Goal: Check status: Check status

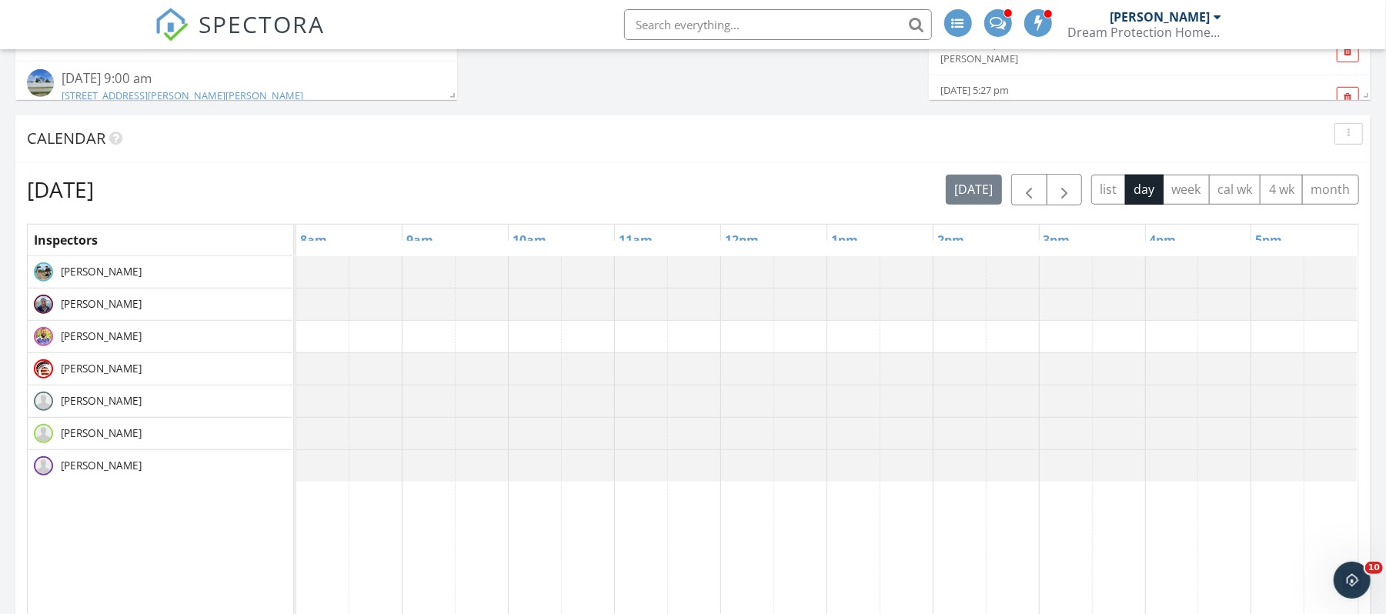
scroll to position [728, 0]
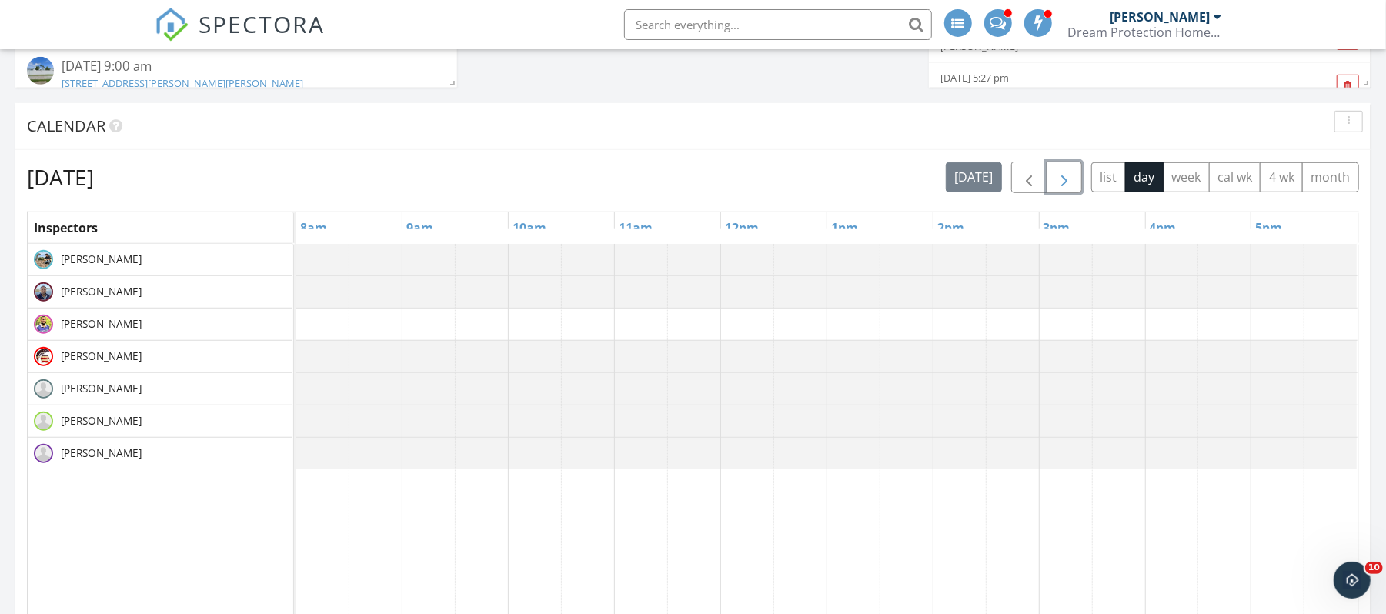
click at [1059, 176] on span "button" at bounding box center [1064, 178] width 18 height 18
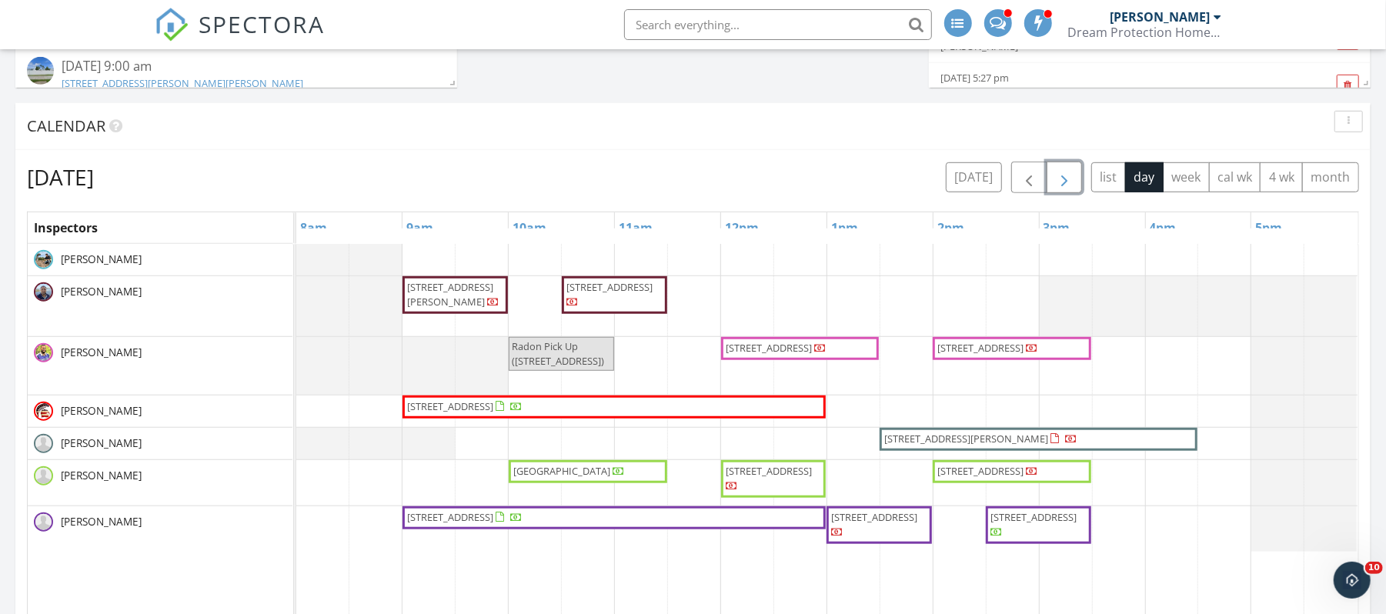
click at [472, 299] on span "6991 Lakewood Isle Dr, Fort Myers 33908" at bounding box center [450, 294] width 86 height 28
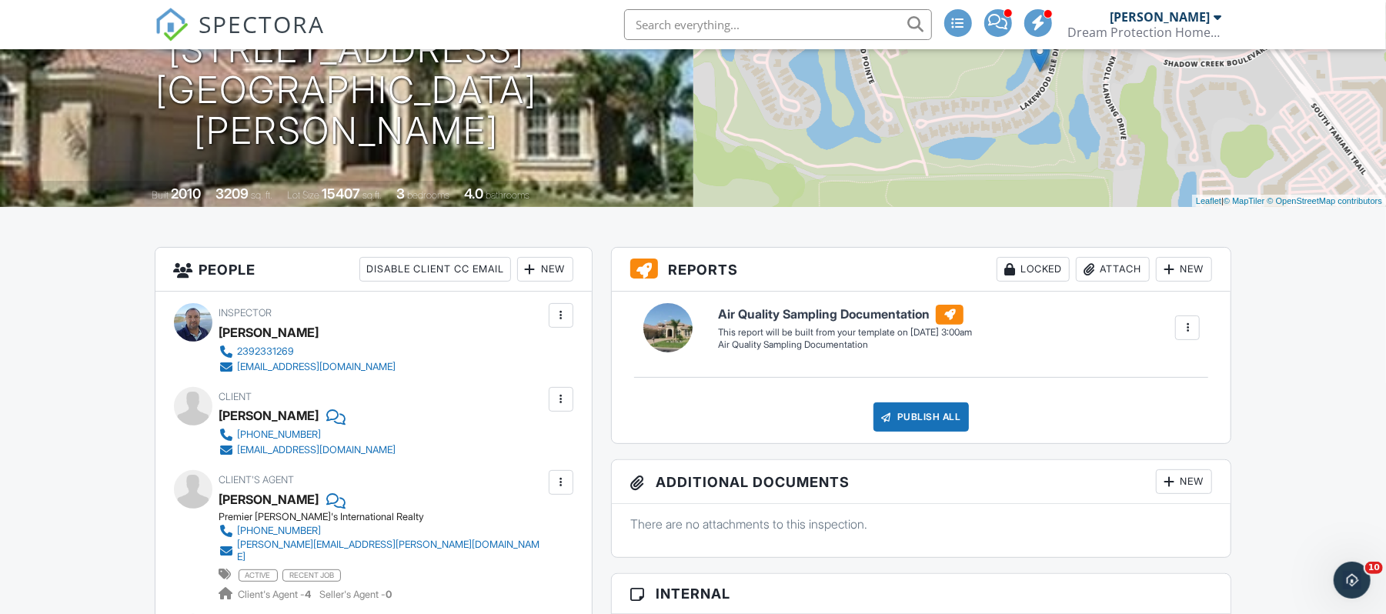
scroll to position [208, 0]
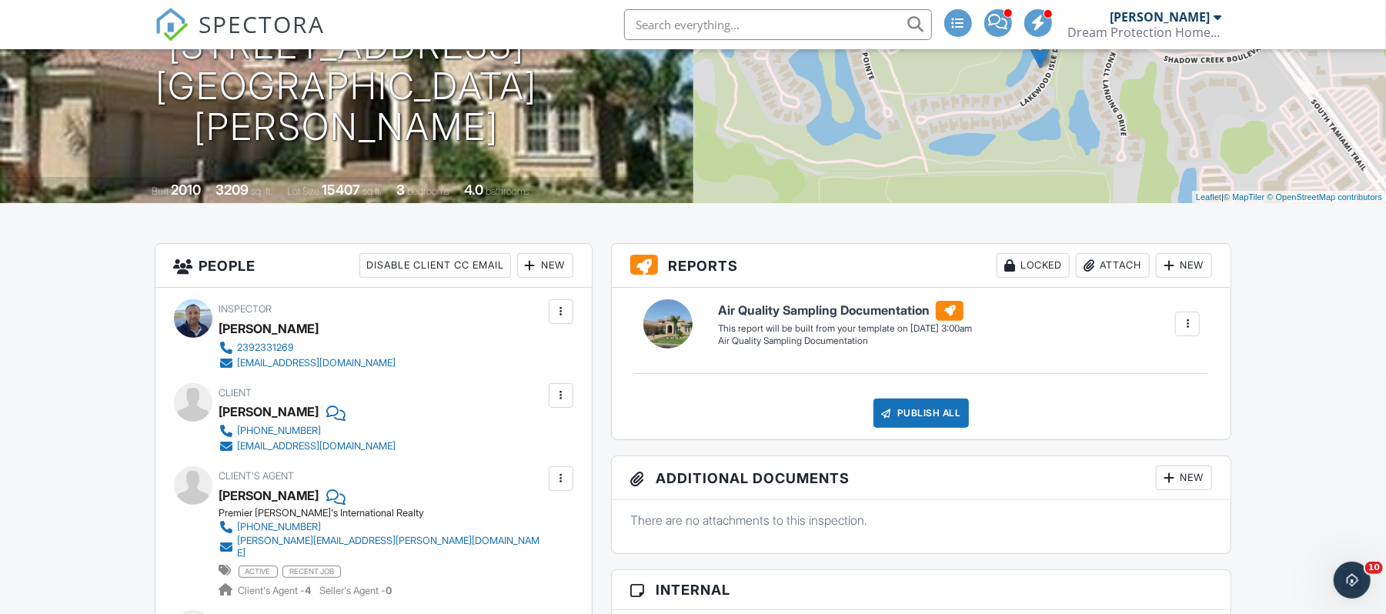
drag, startPoint x: 0, startPoint y: 0, endPoint x: 1401, endPoint y: 86, distance: 1403.2
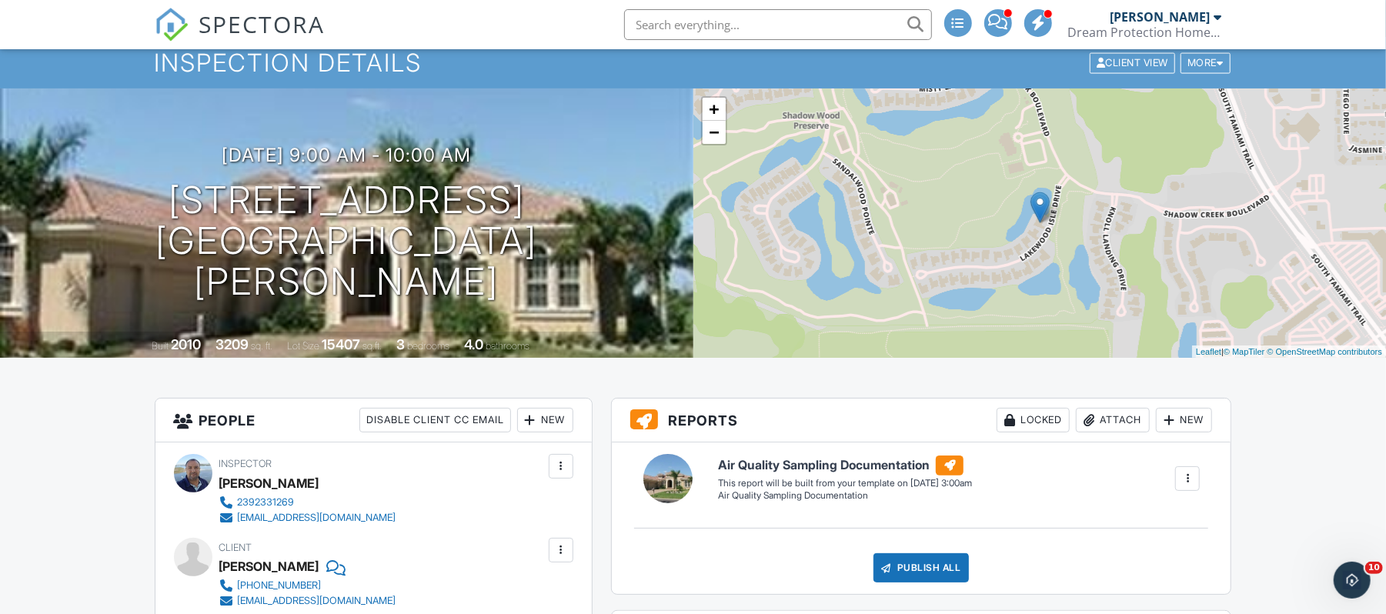
scroll to position [34, 0]
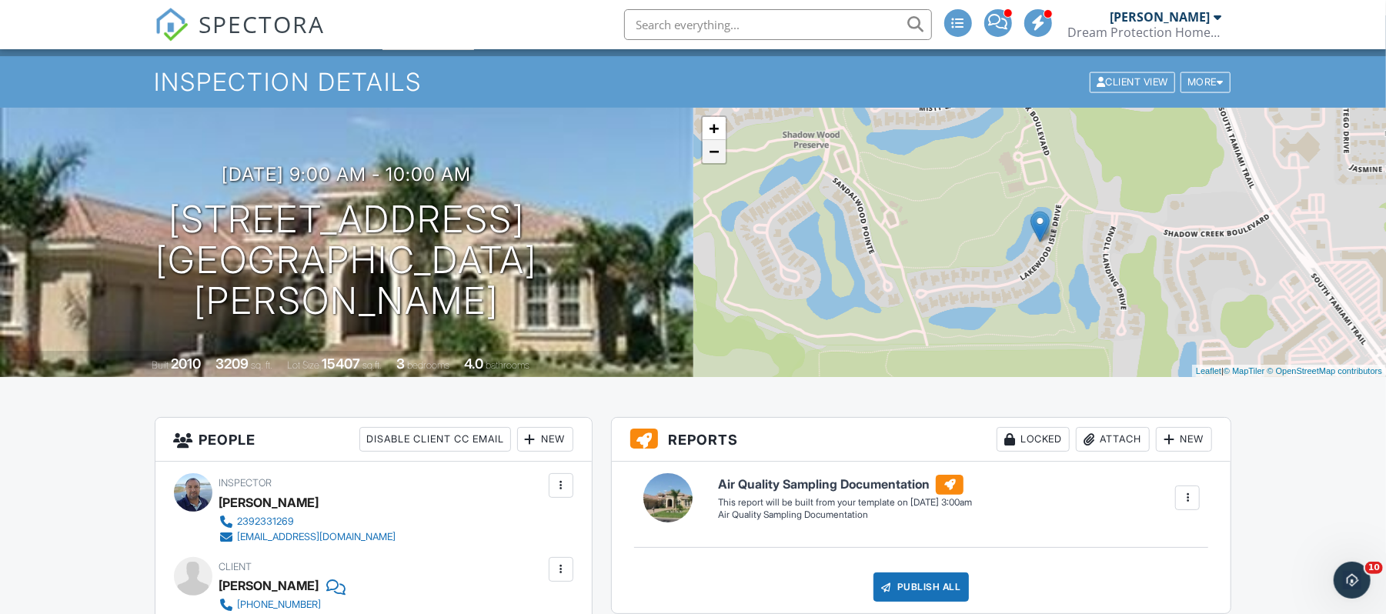
click at [710, 155] on link "−" at bounding box center [714, 151] width 23 height 23
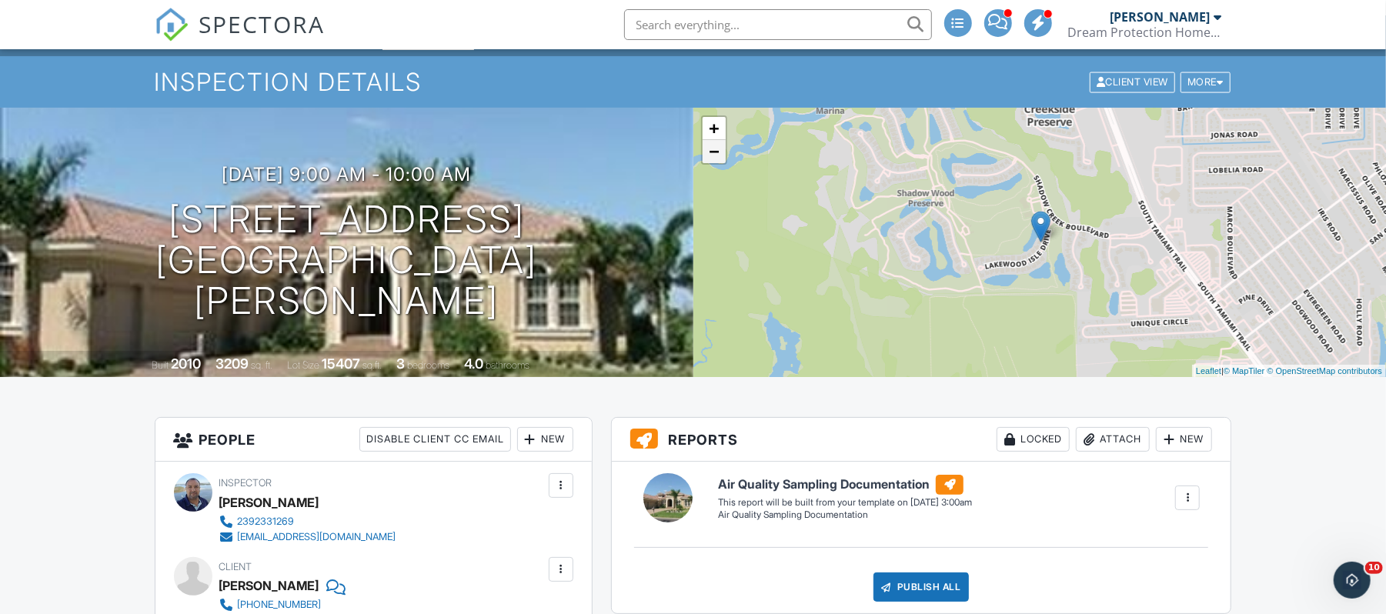
click at [710, 155] on link "−" at bounding box center [714, 151] width 23 height 23
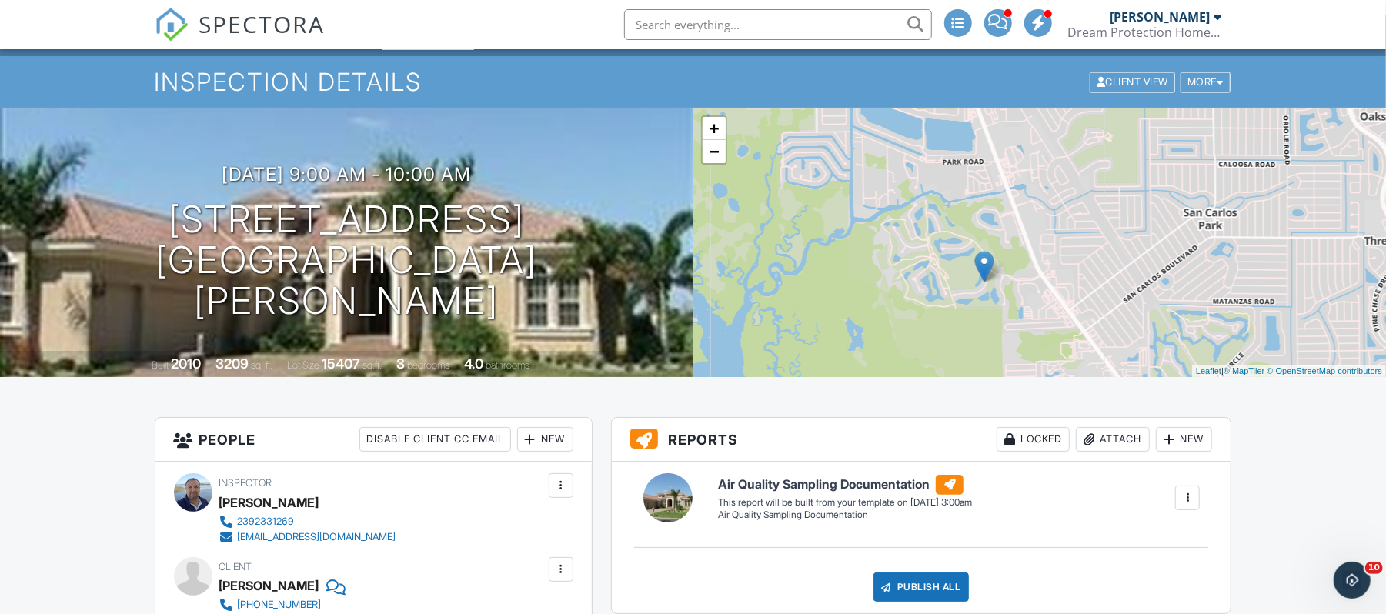
drag, startPoint x: 1037, startPoint y: 239, endPoint x: 963, endPoint y: 287, distance: 88.4
click at [974, 282] on img at bounding box center [983, 267] width 19 height 32
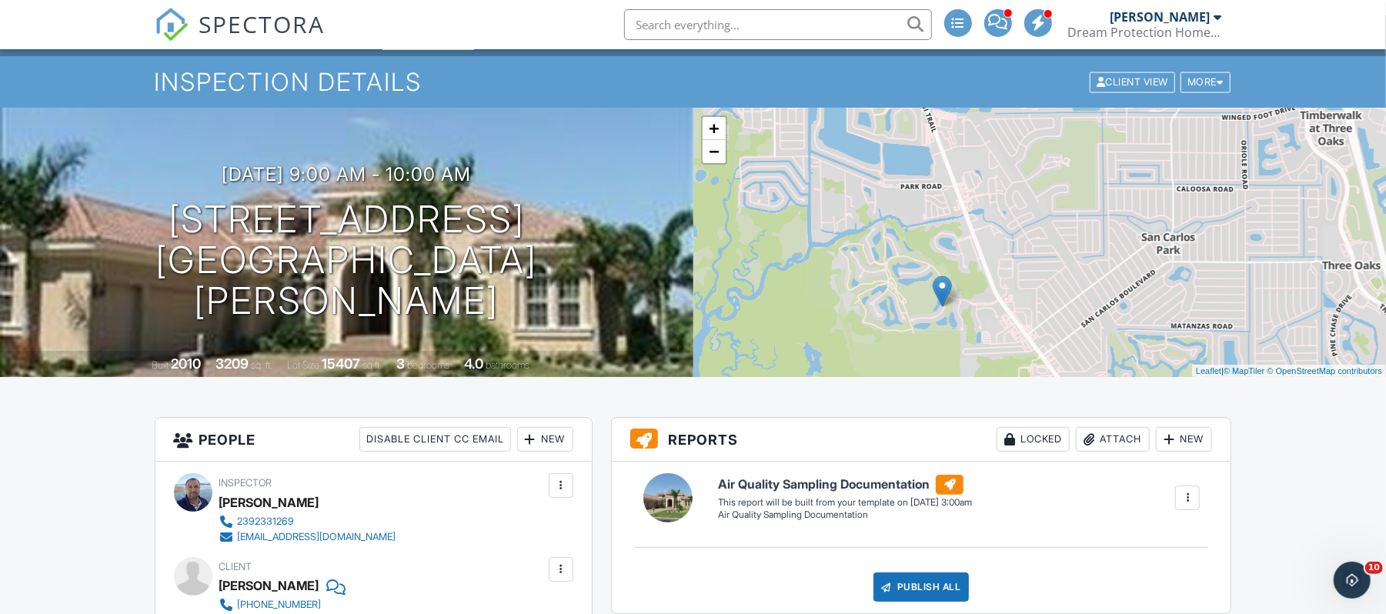
drag, startPoint x: 1003, startPoint y: 215, endPoint x: 977, endPoint y: 237, distance: 34.5
click at [977, 237] on div "+ − Leaflet | © MapTiler © OpenStreetMap contributors" at bounding box center [1039, 242] width 693 height 269
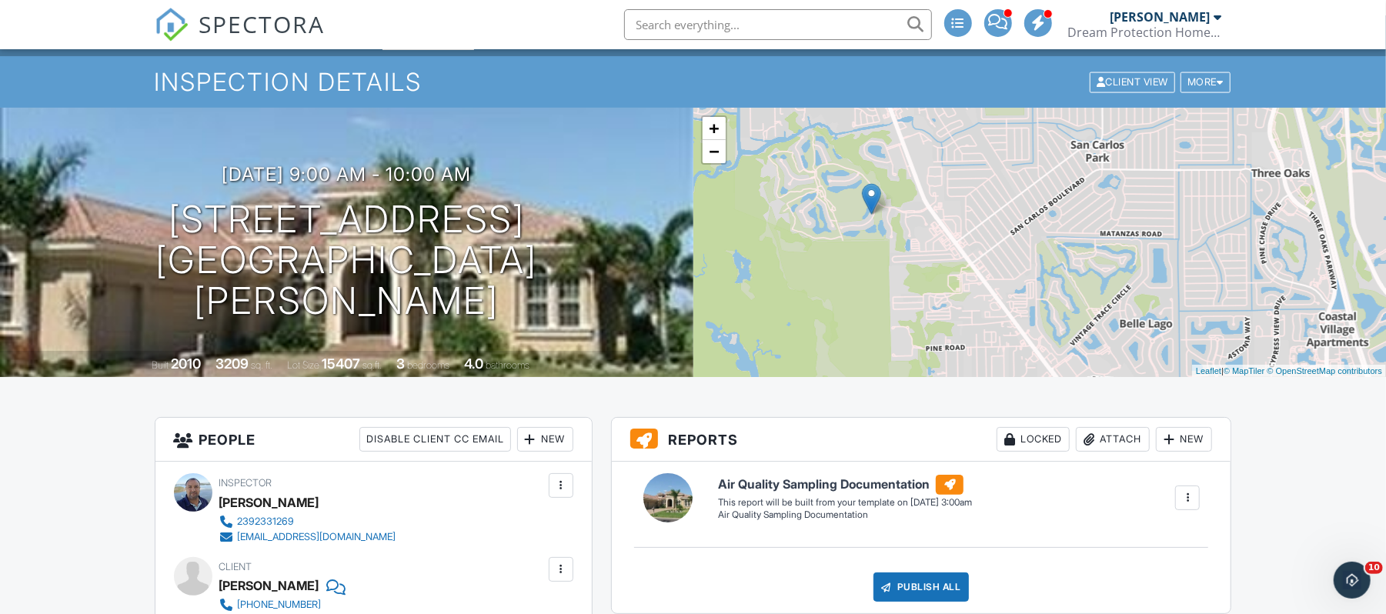
drag, startPoint x: 1031, startPoint y: 278, endPoint x: 957, endPoint y: 182, distance: 121.3
click at [957, 182] on div "+ − Leaflet | © MapTiler © OpenStreetMap contributors" at bounding box center [1039, 242] width 693 height 269
click at [708, 127] on link "+" at bounding box center [714, 128] width 23 height 23
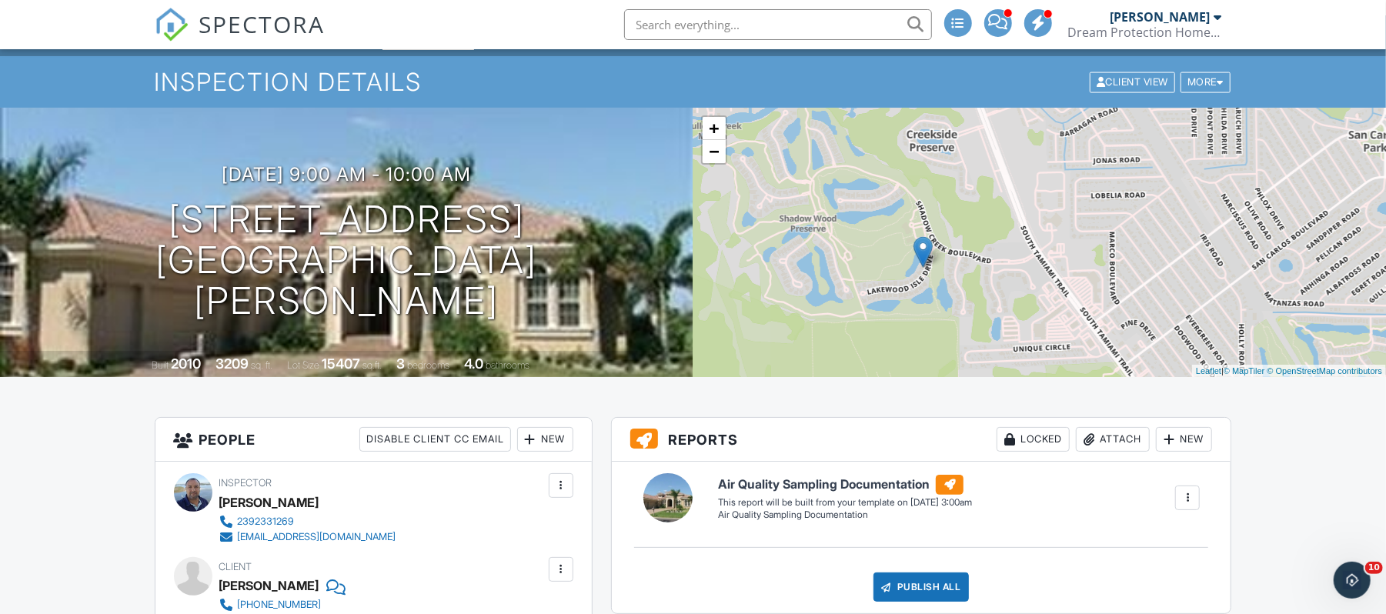
drag, startPoint x: 817, startPoint y: 185, endPoint x: 1023, endPoint y: 259, distance: 218.6
click at [1023, 259] on div "+ − Leaflet | © MapTiler © OpenStreetMap contributors" at bounding box center [1039, 242] width 693 height 269
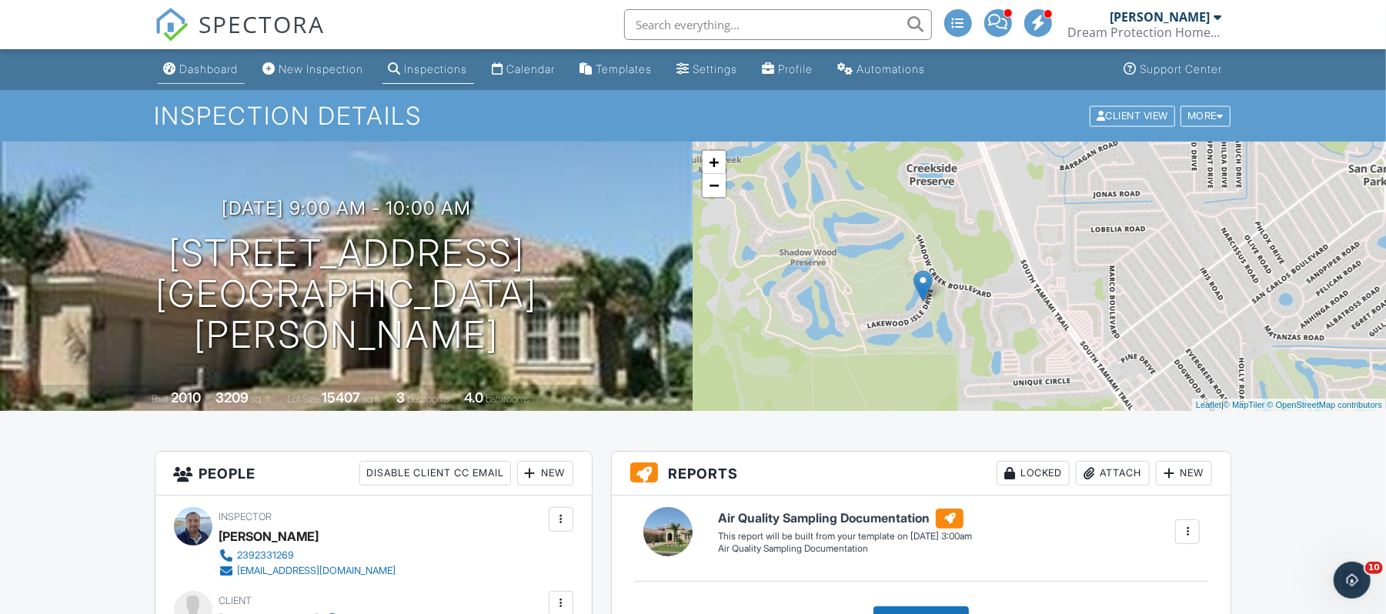
click at [215, 71] on div "Dashboard" at bounding box center [209, 68] width 58 height 13
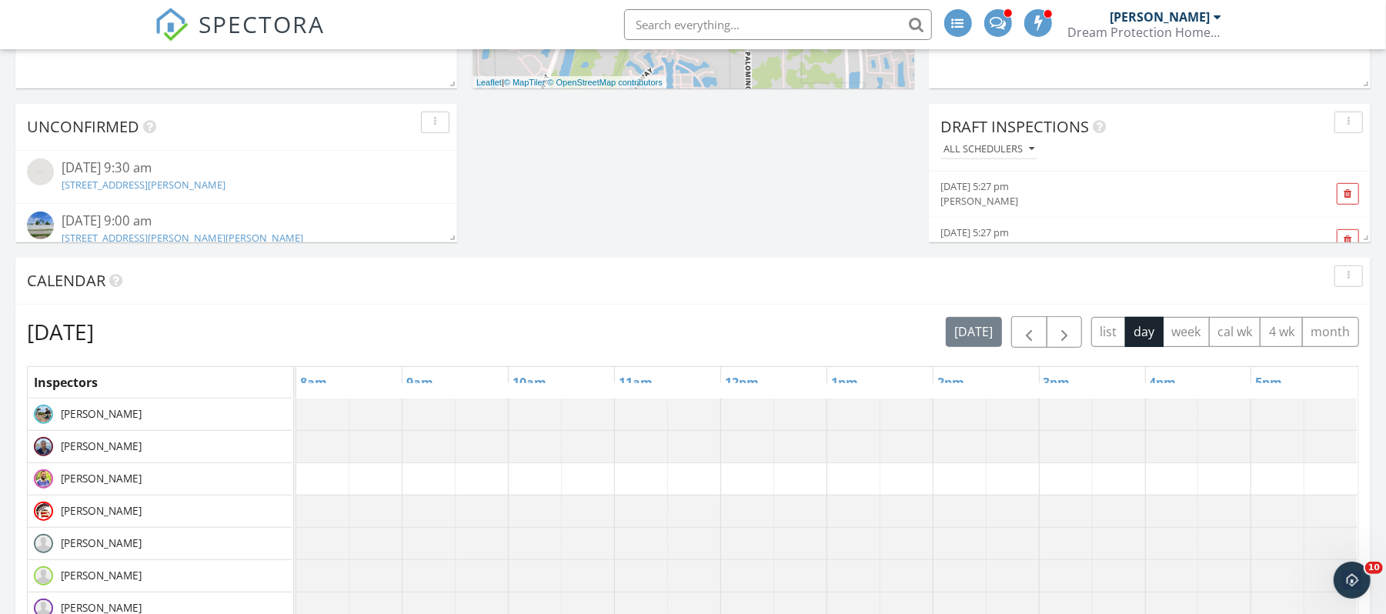
scroll to position [577, 0]
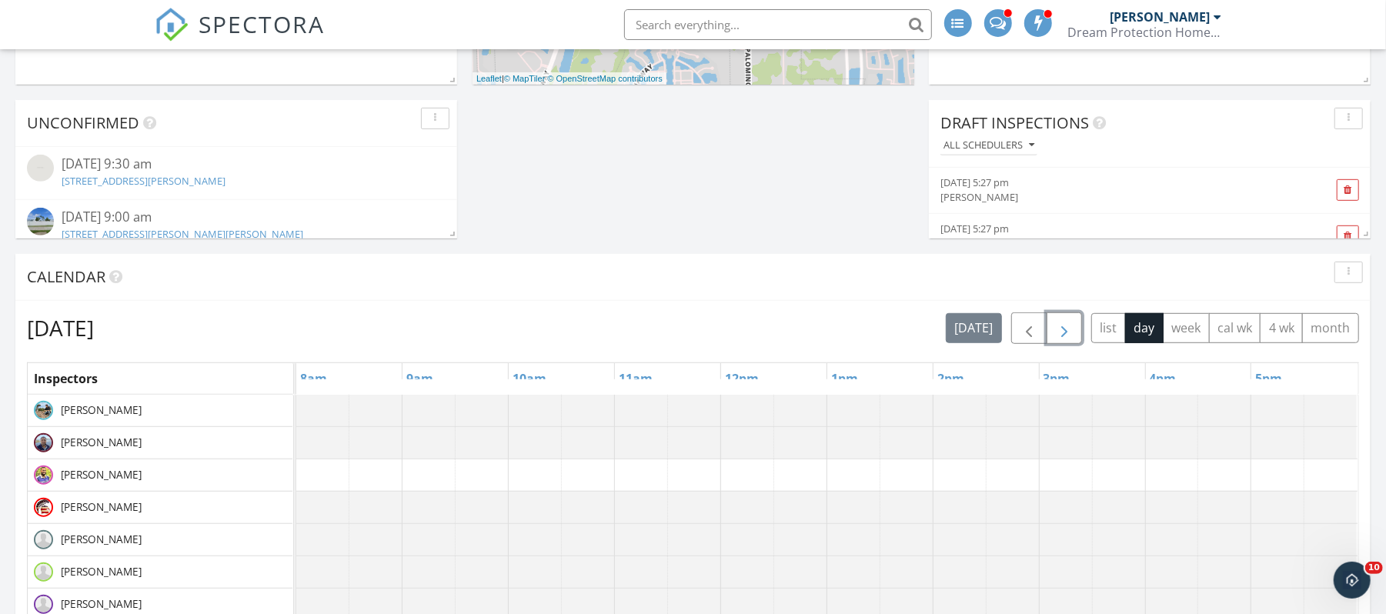
click at [1057, 336] on span "button" at bounding box center [1064, 328] width 18 height 18
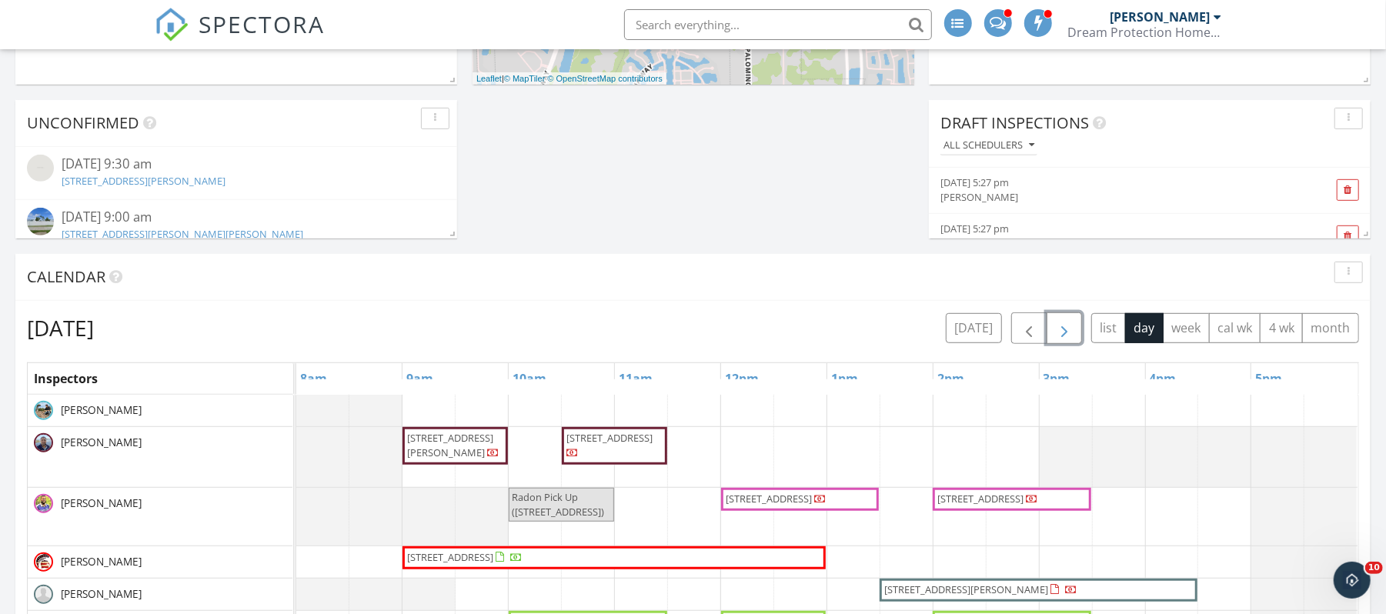
click at [633, 445] on span "127 Parish Dr, Lehigh Acres 33974" at bounding box center [609, 438] width 86 height 14
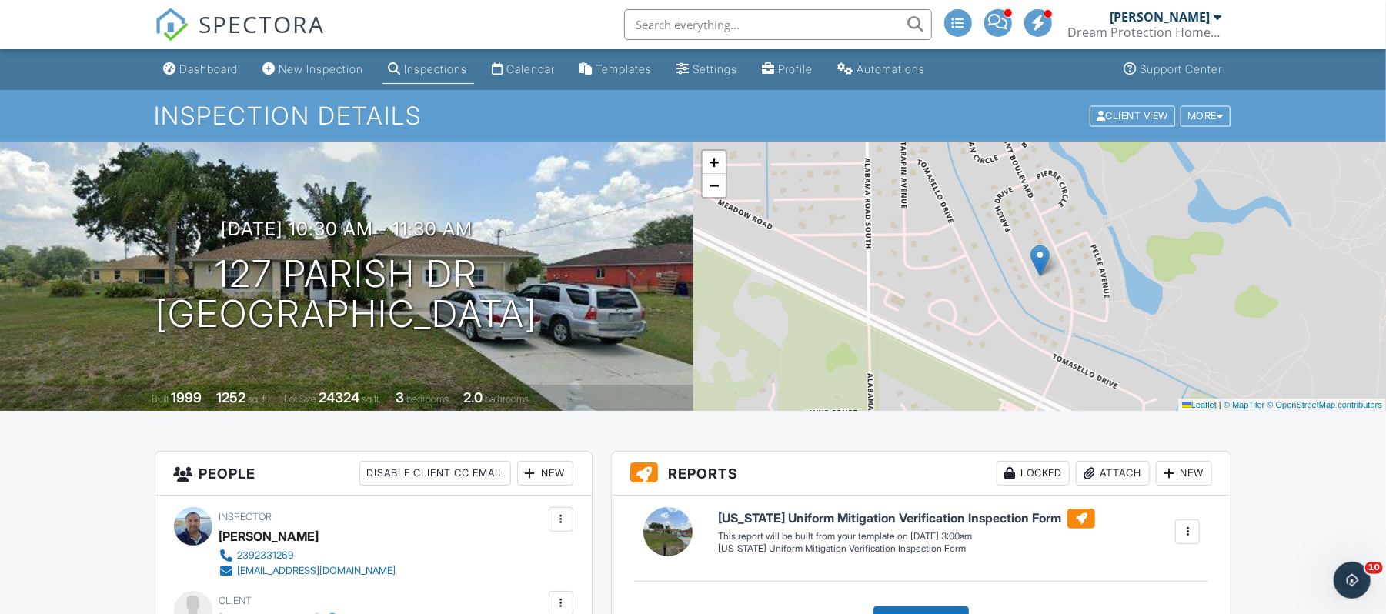
click at [220, 72] on div "Dashboard" at bounding box center [209, 68] width 58 height 13
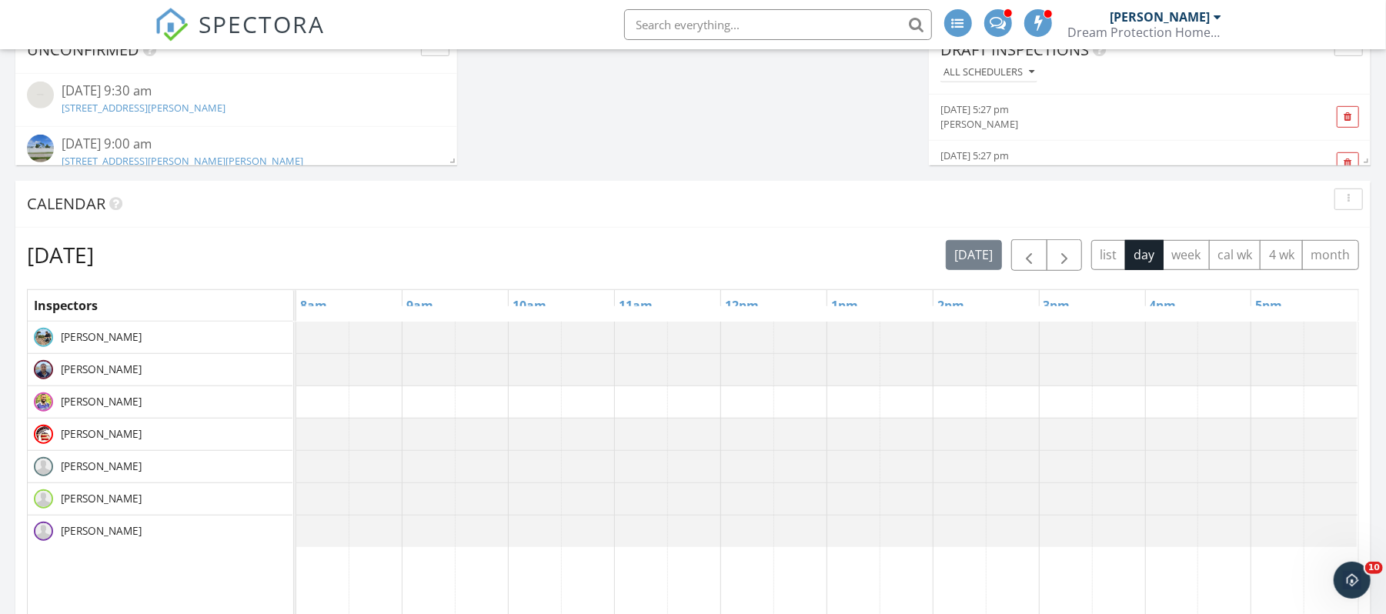
scroll to position [654, 0]
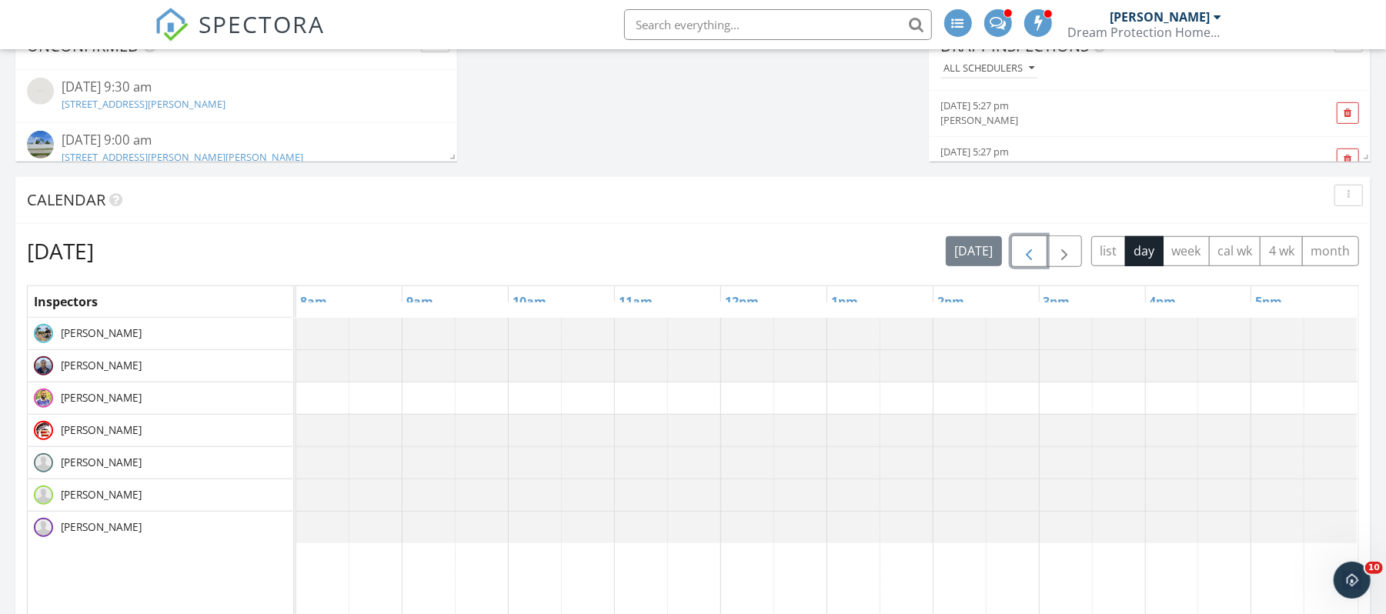
click at [1032, 246] on span "button" at bounding box center [1029, 251] width 18 height 18
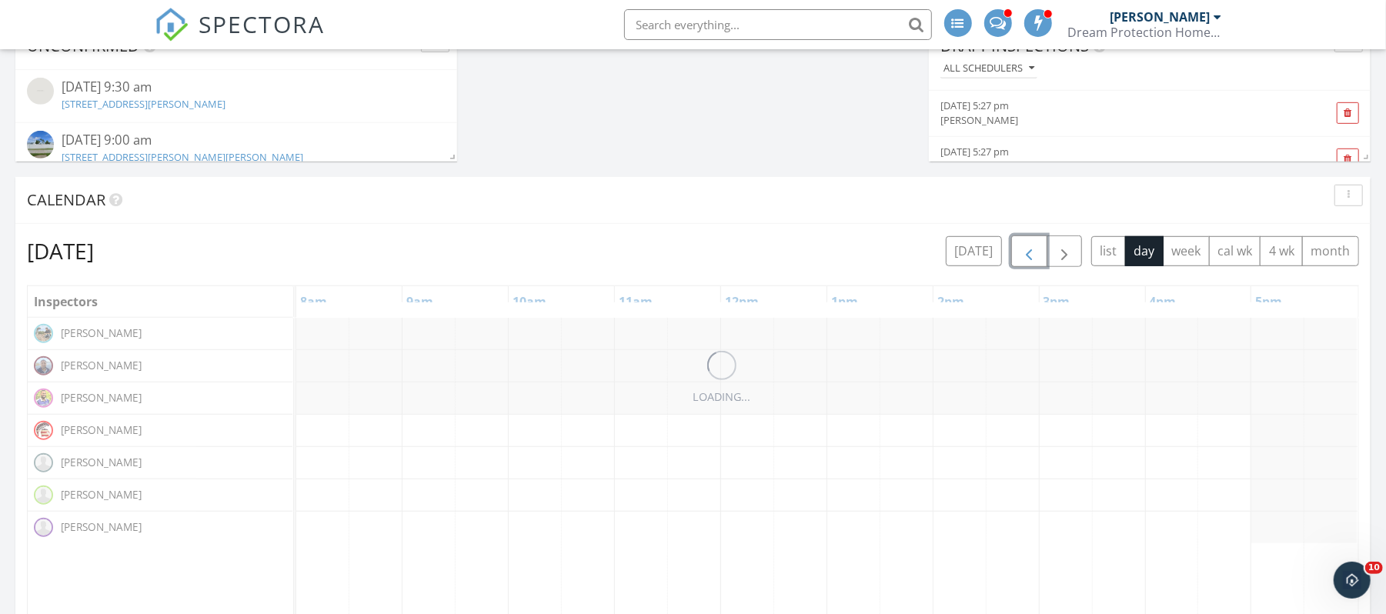
click at [1032, 246] on span "button" at bounding box center [1029, 251] width 18 height 18
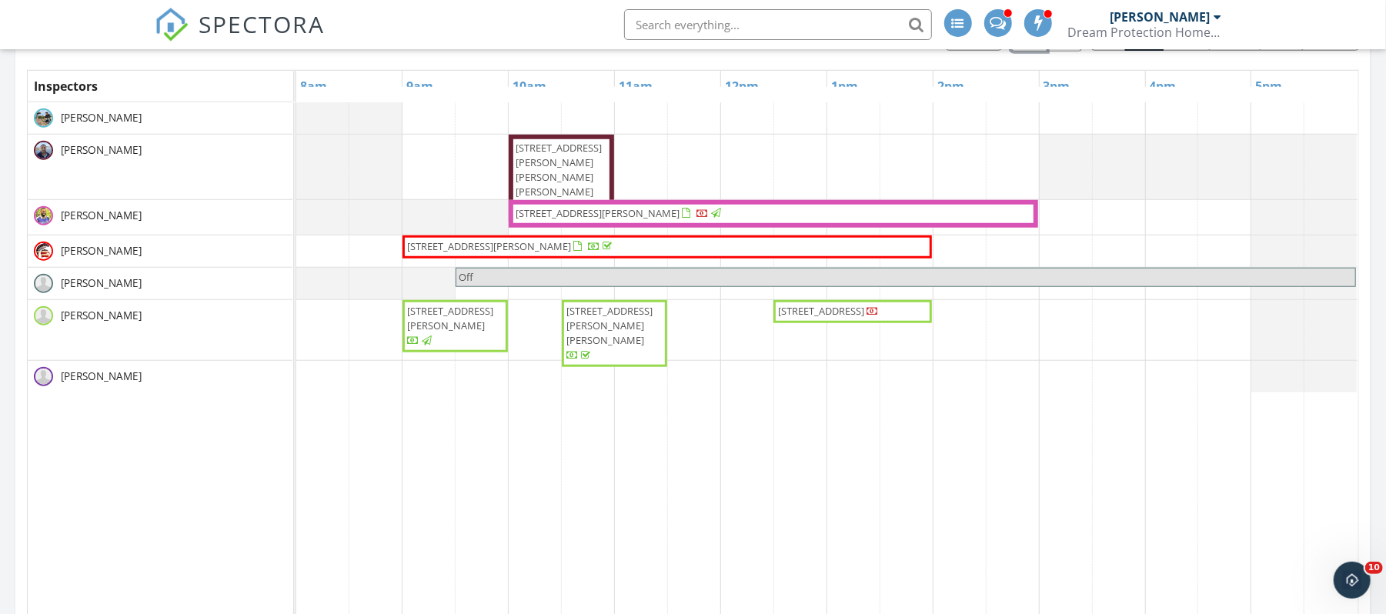
scroll to position [933, 0]
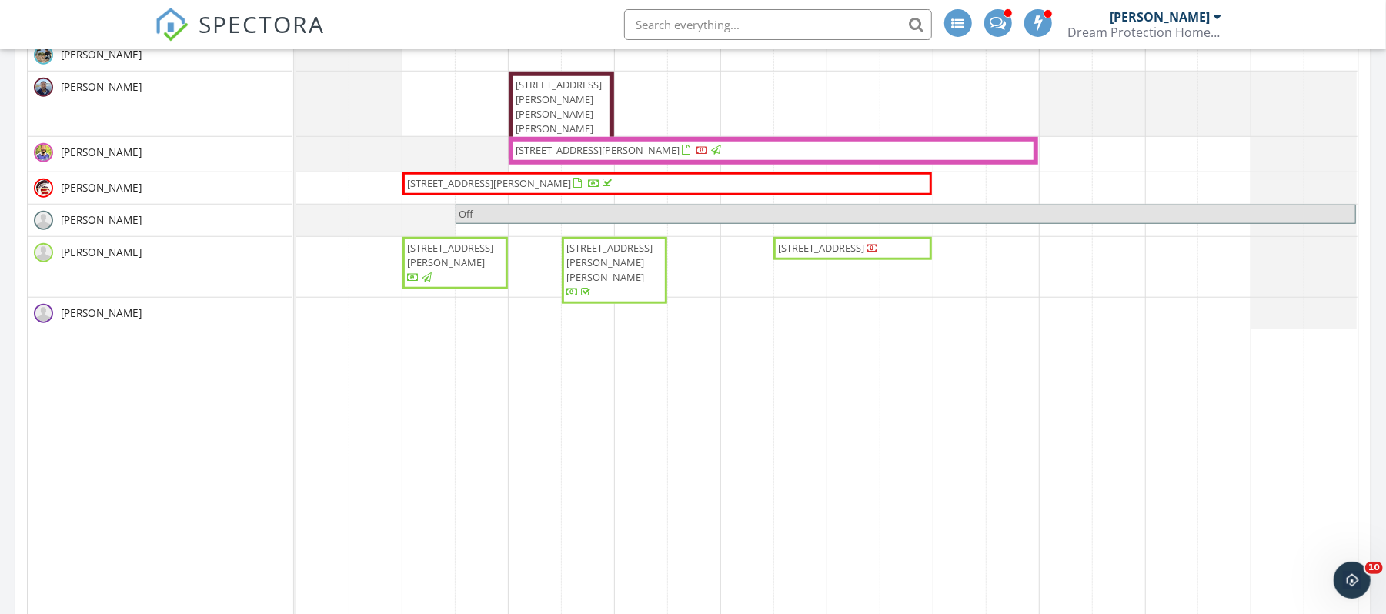
click at [864, 252] on span "2240 Oleander St, Saint James City 33956" at bounding box center [821, 248] width 86 height 14
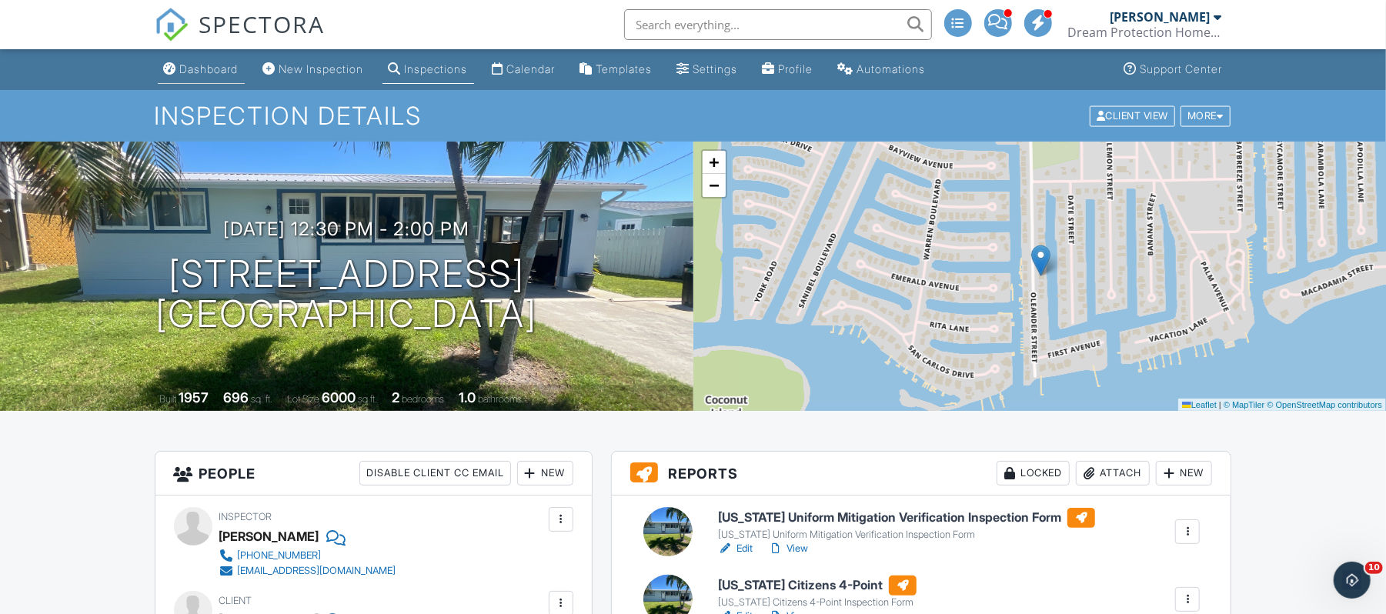
click at [209, 69] on div "Dashboard" at bounding box center [209, 68] width 58 height 13
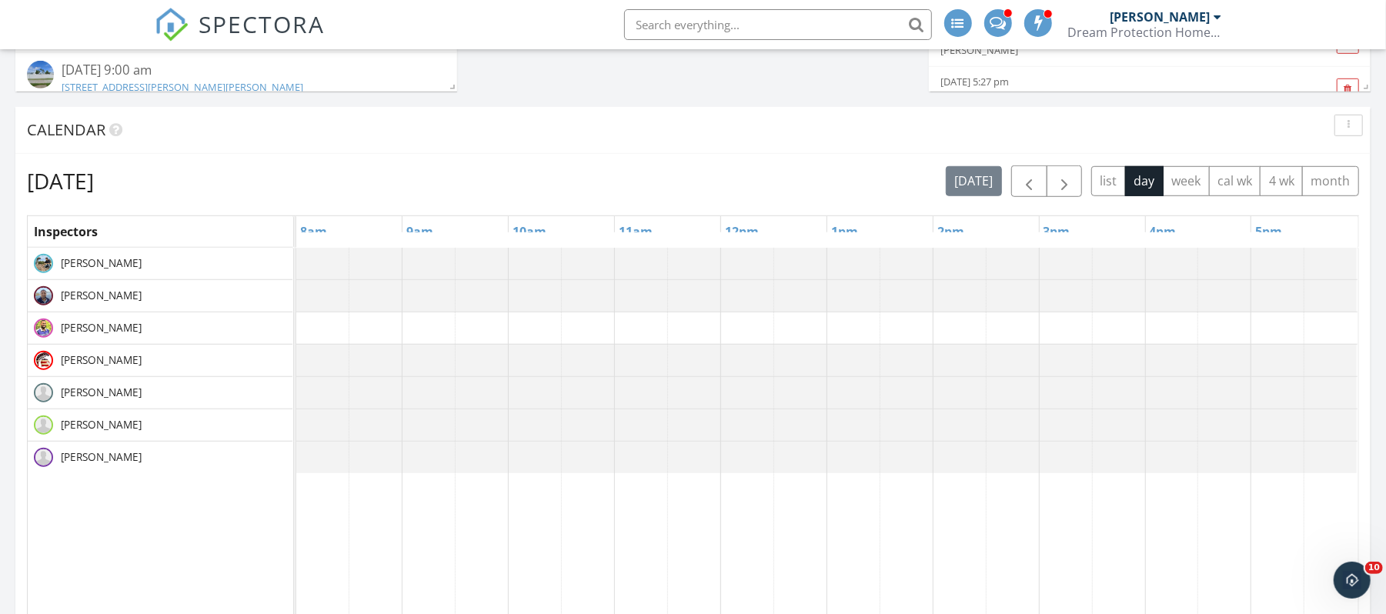
scroll to position [728, 0]
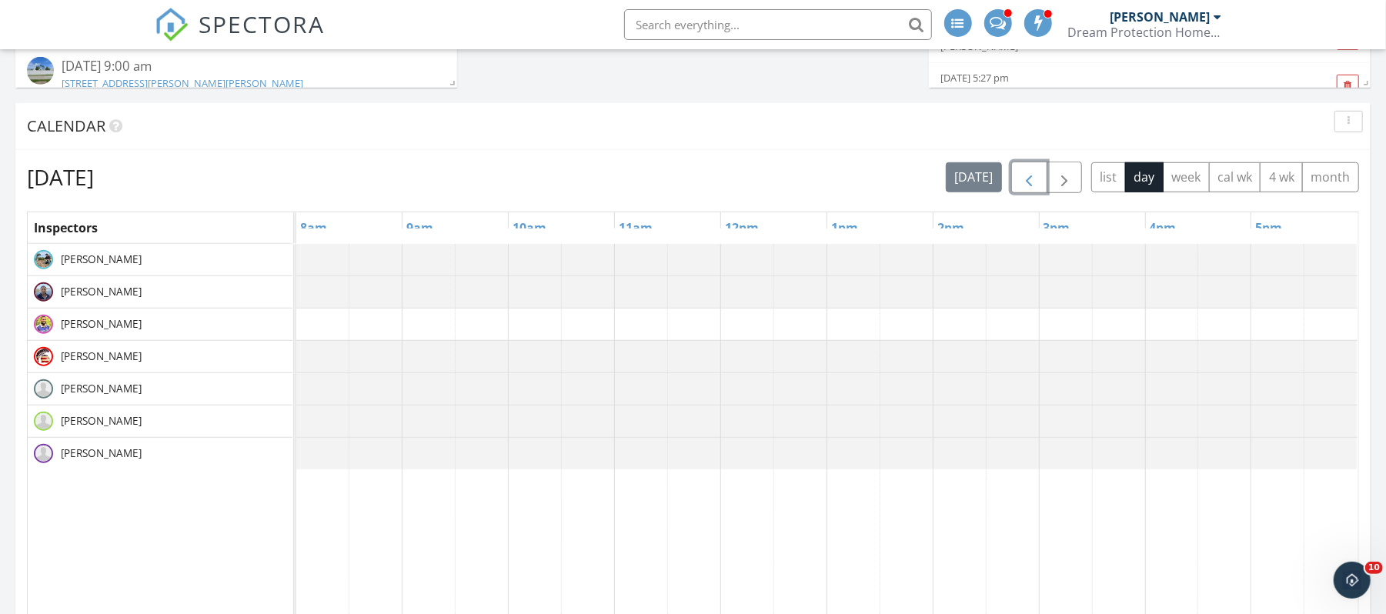
click at [1025, 179] on span "button" at bounding box center [1029, 178] width 18 height 18
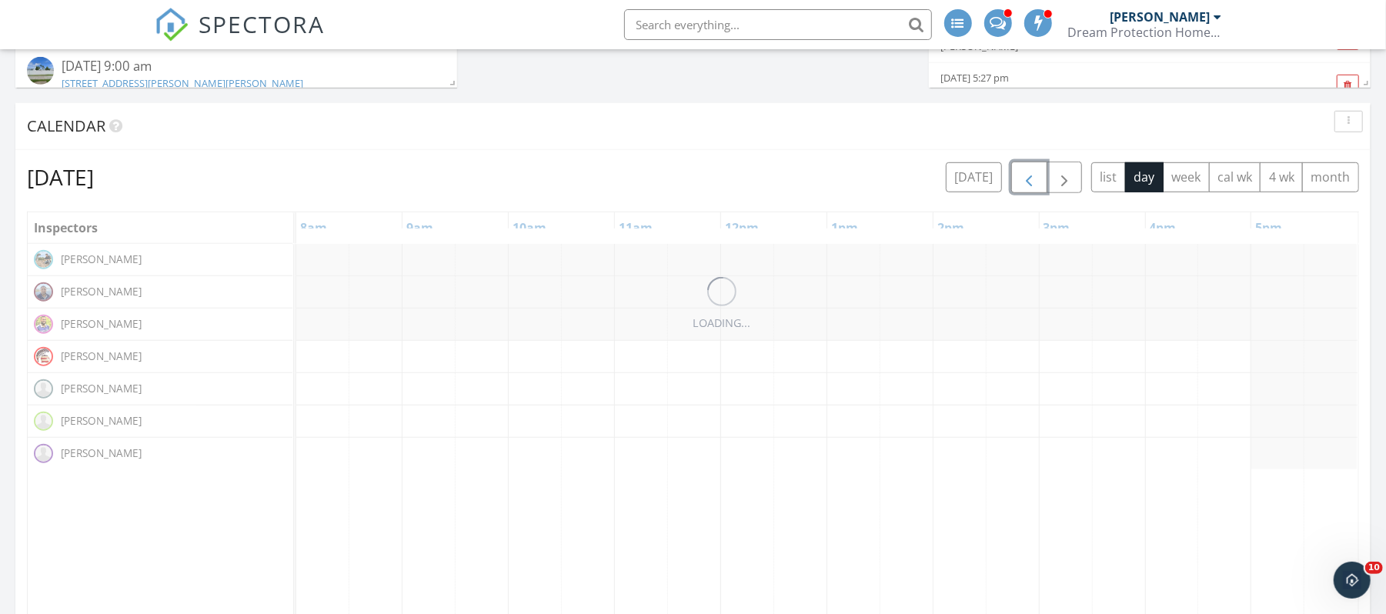
click at [1025, 179] on span "button" at bounding box center [1029, 178] width 18 height 18
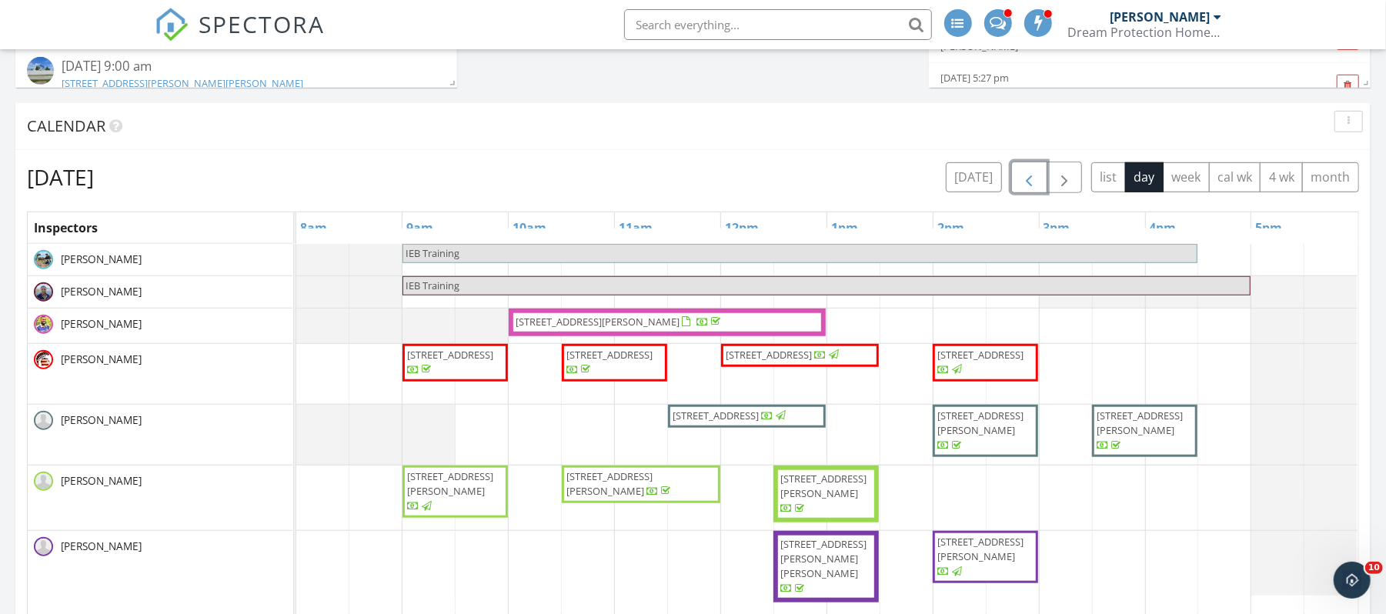
click at [1025, 179] on span "button" at bounding box center [1029, 178] width 18 height 18
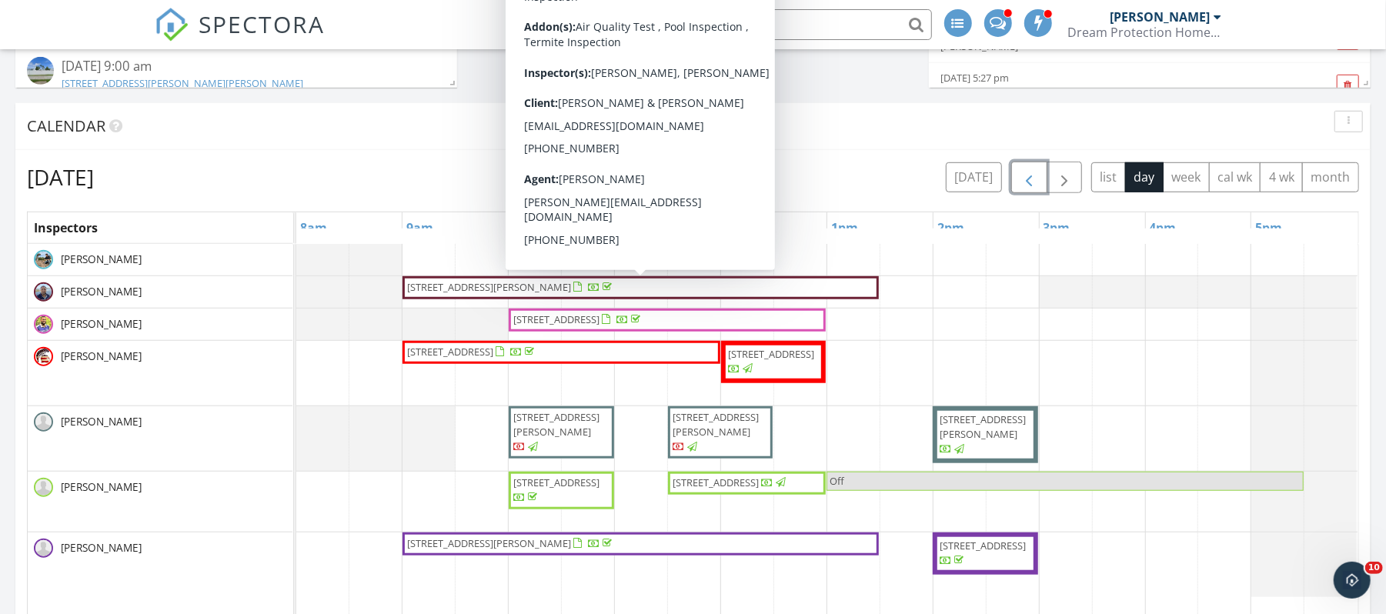
click at [702, 286] on span "11141 Mahogany Run, Fort Myers 33913" at bounding box center [641, 287] width 470 height 15
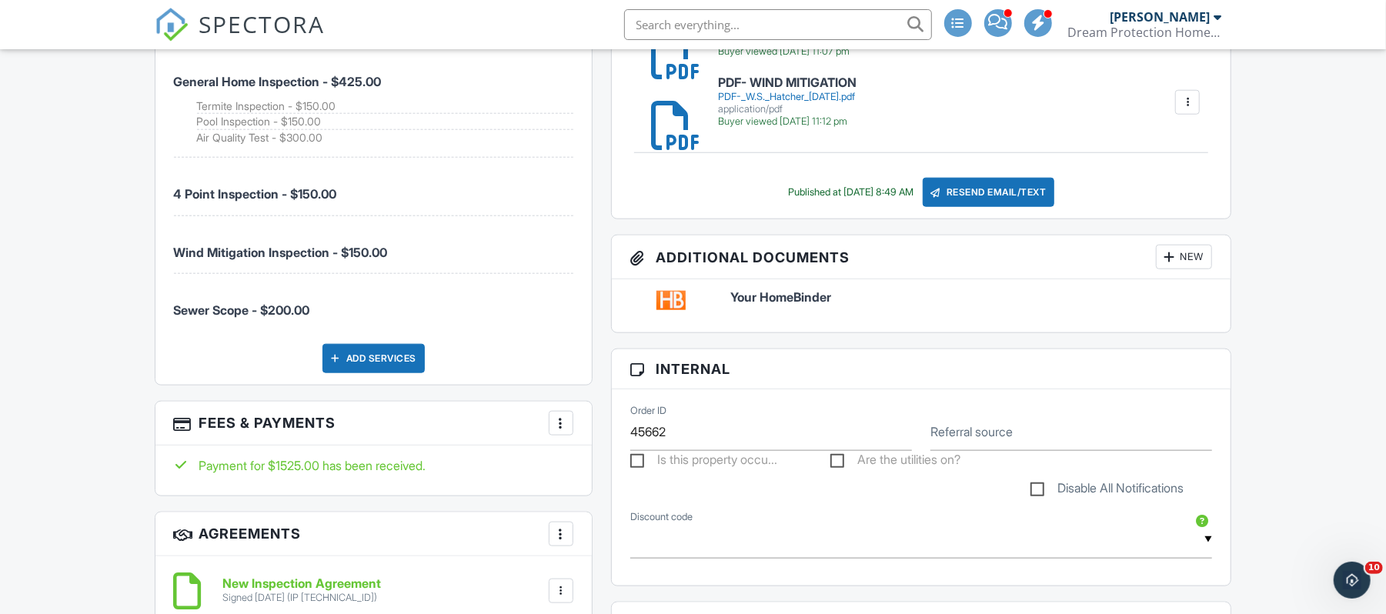
scroll to position [1090, 0]
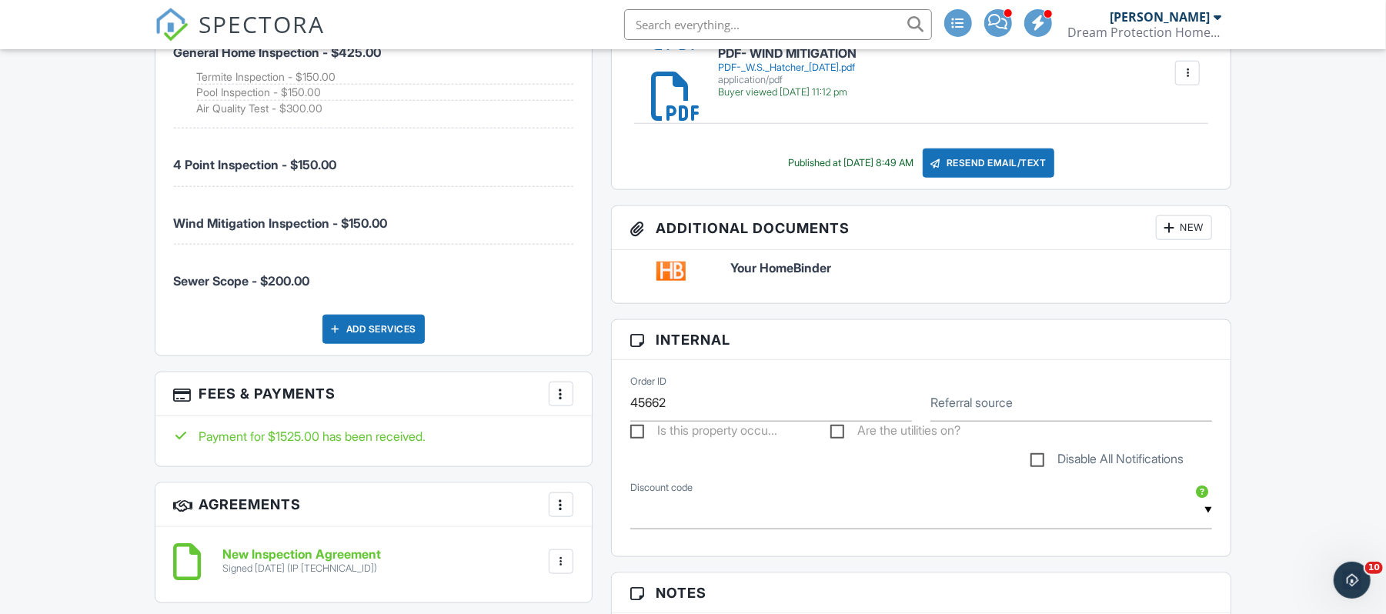
click at [554, 394] on div at bounding box center [560, 393] width 15 height 15
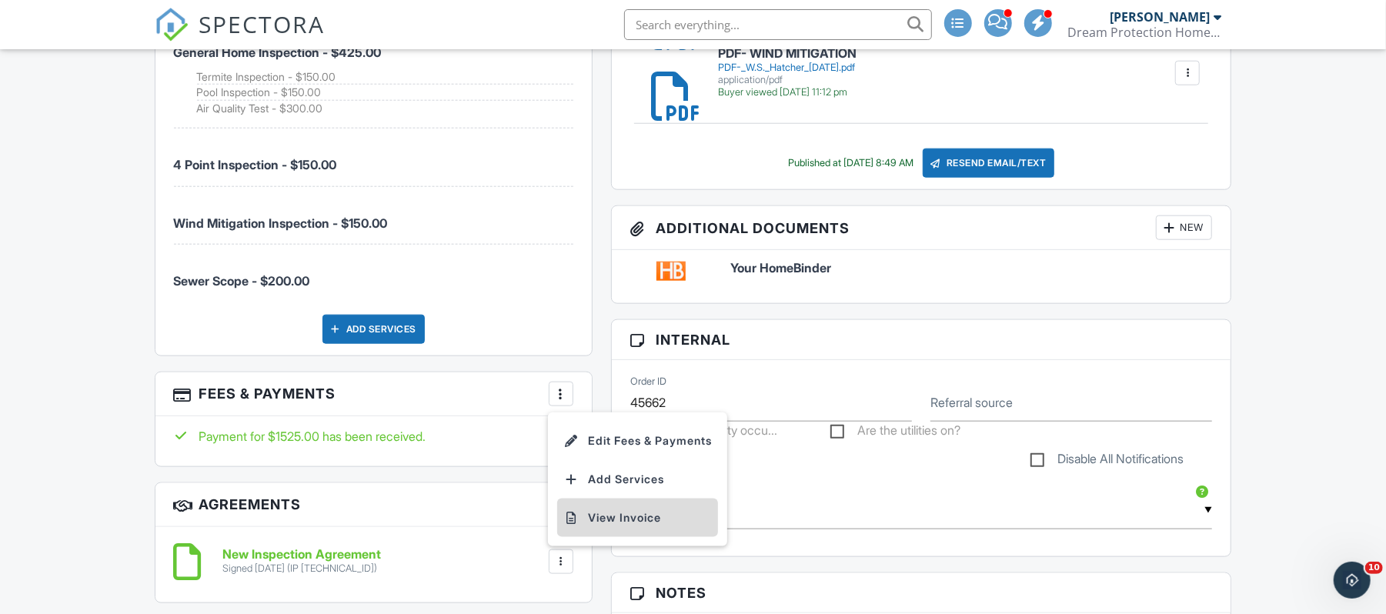
click at [663, 511] on li "View Invoice" at bounding box center [637, 518] width 161 height 38
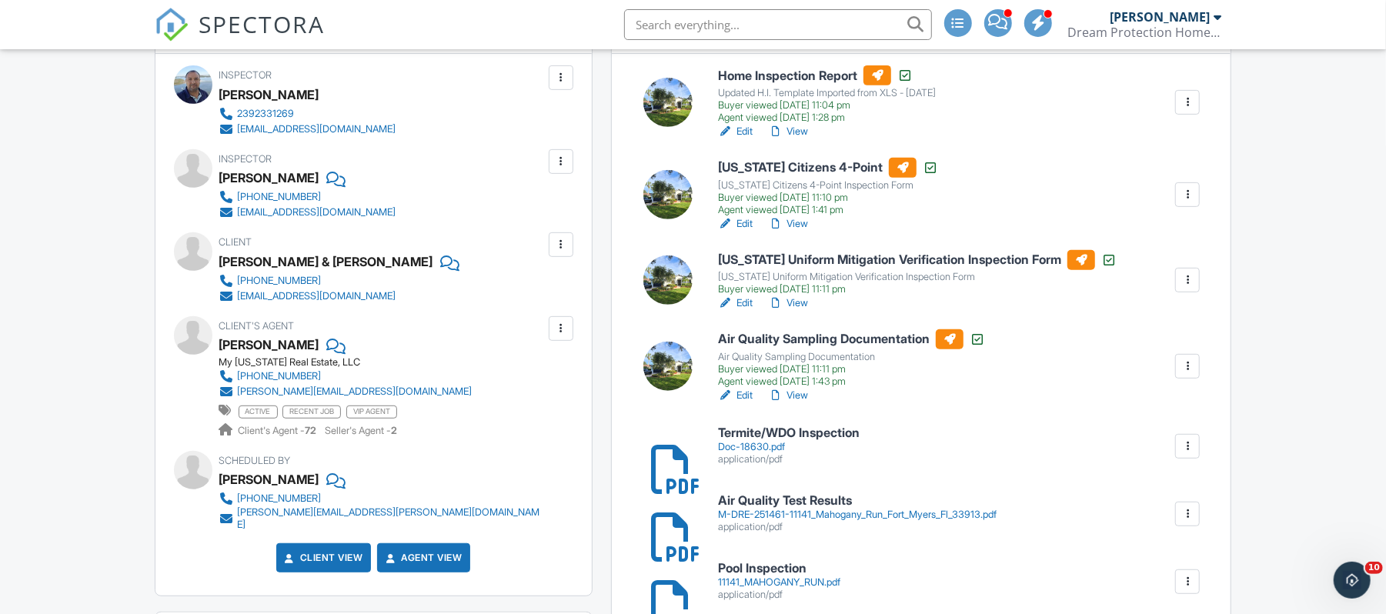
scroll to position [0, 0]
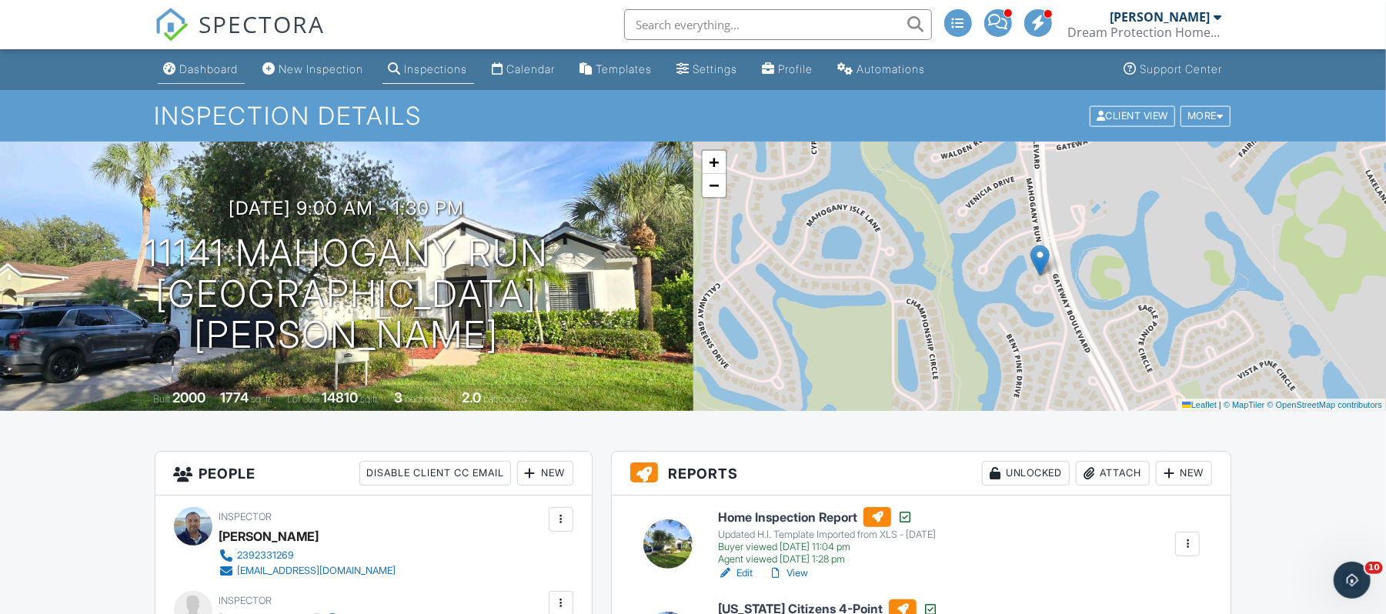
click at [194, 71] on div "Dashboard" at bounding box center [209, 68] width 58 height 13
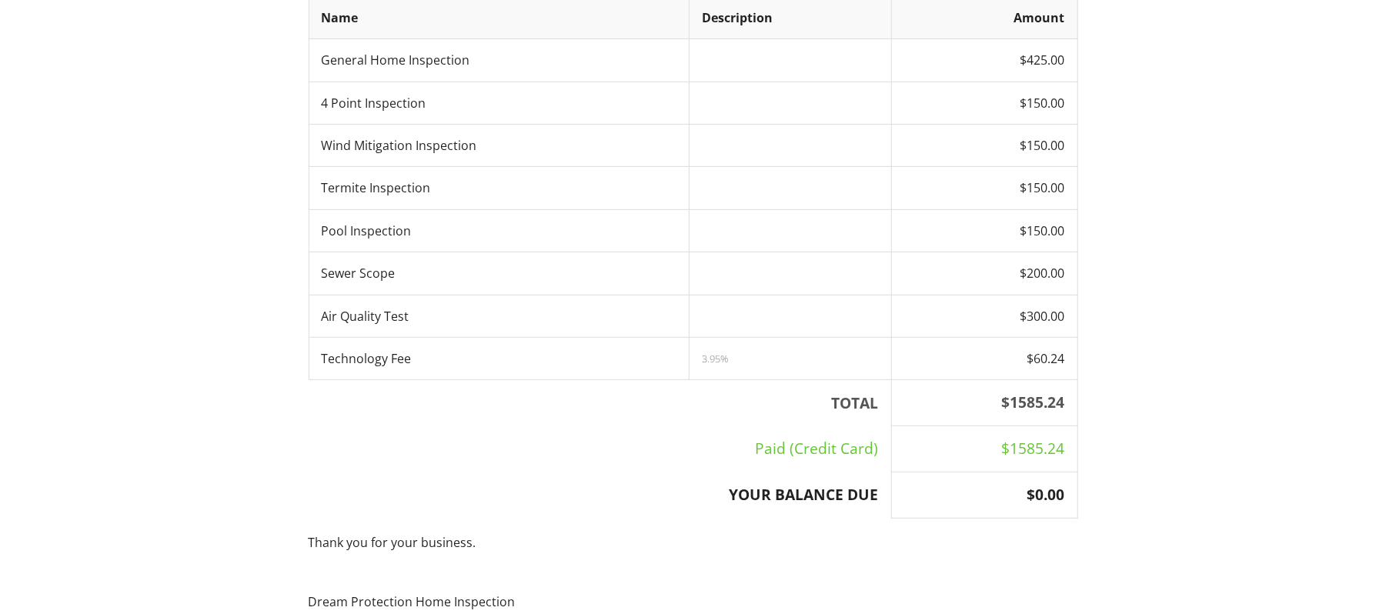
scroll to position [229, 0]
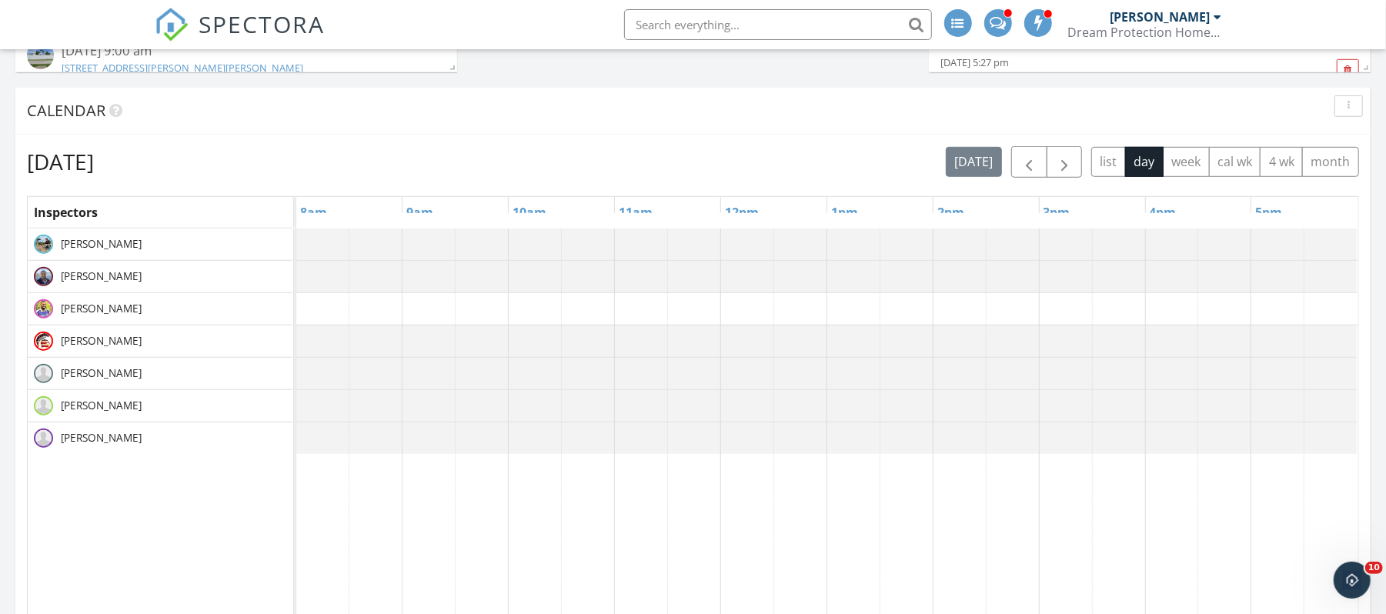
scroll to position [716, 0]
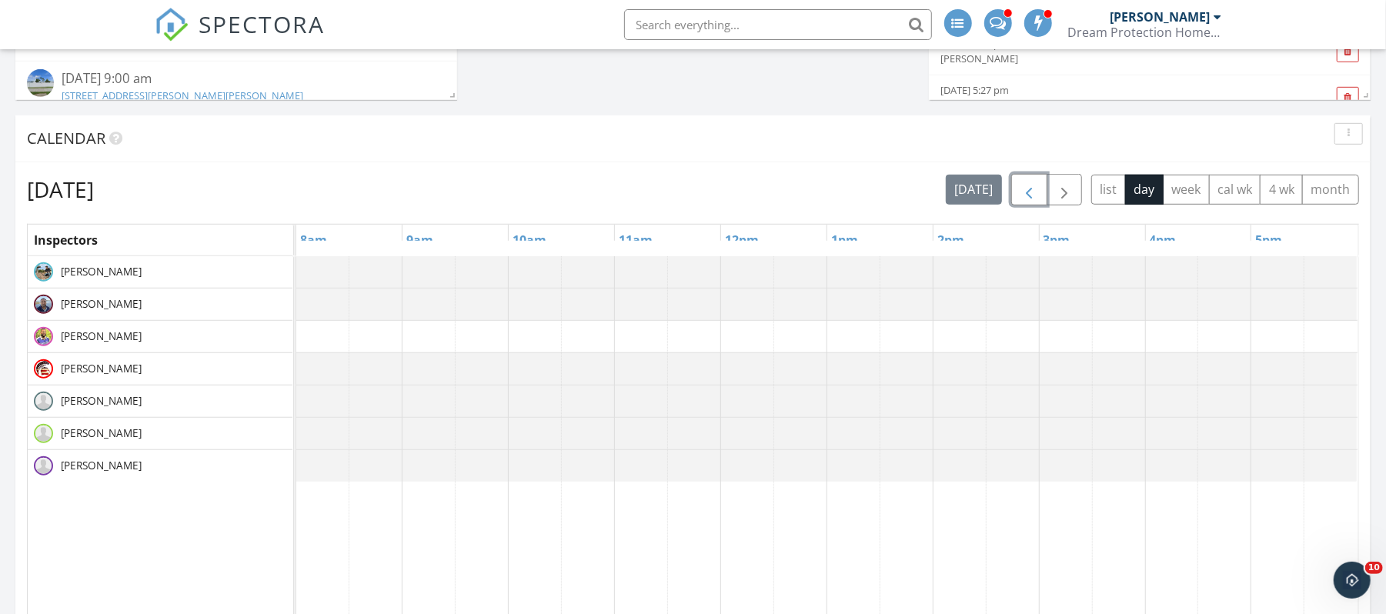
click at [1032, 195] on span "button" at bounding box center [1029, 190] width 18 height 18
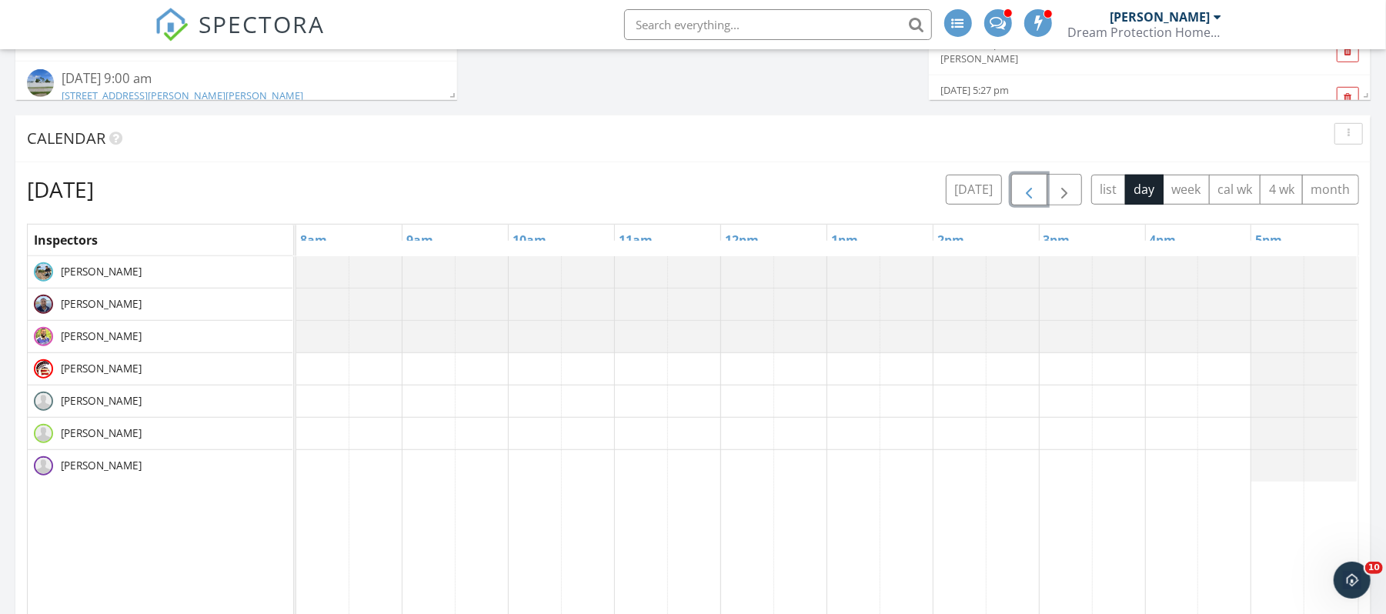
click at [1032, 195] on span "button" at bounding box center [1029, 190] width 18 height 18
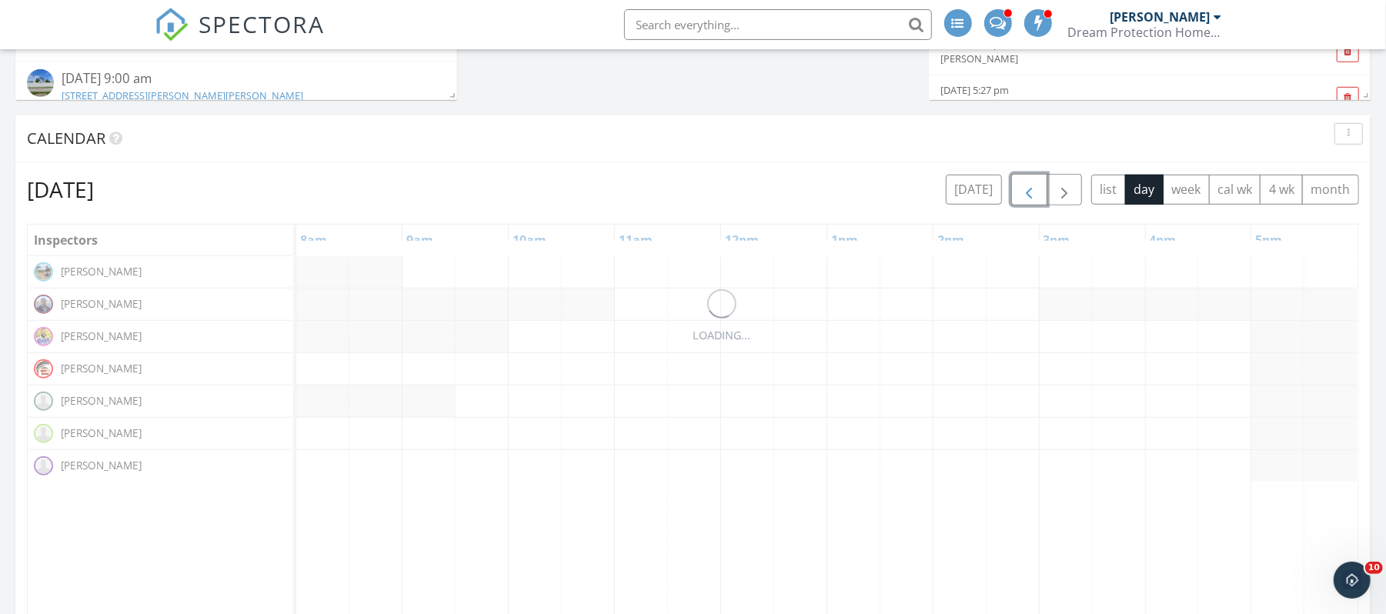
click at [1032, 195] on span "button" at bounding box center [1029, 190] width 18 height 18
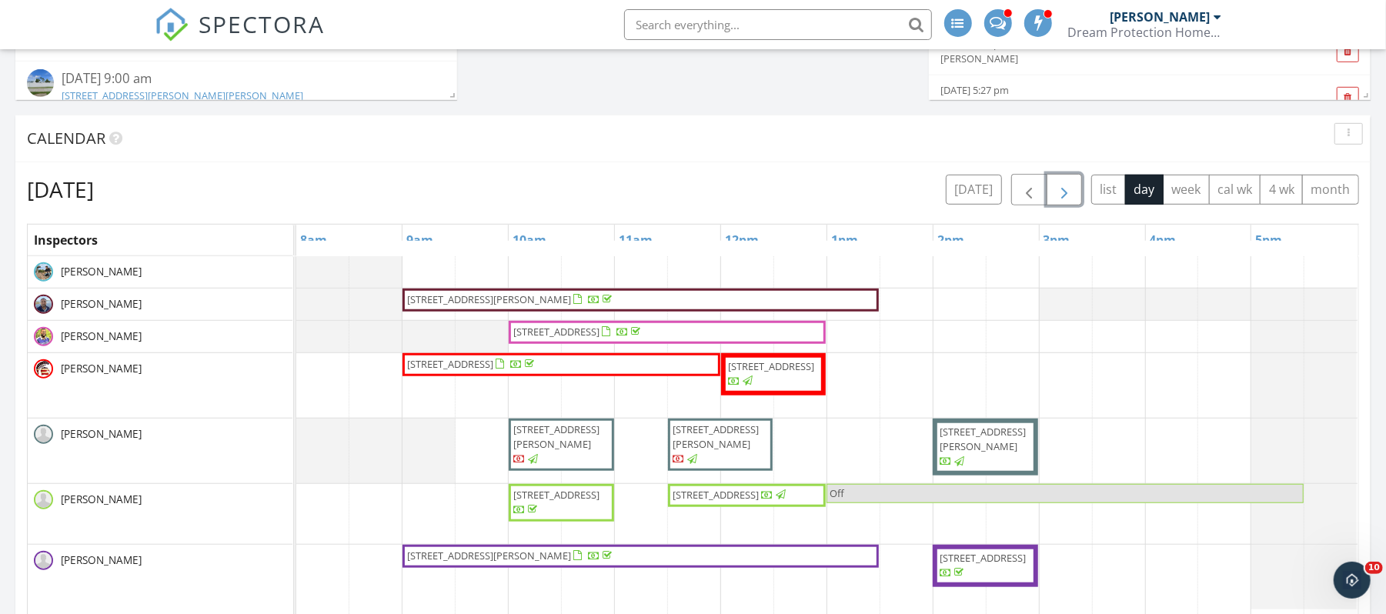
click at [1060, 195] on span "button" at bounding box center [1064, 190] width 18 height 18
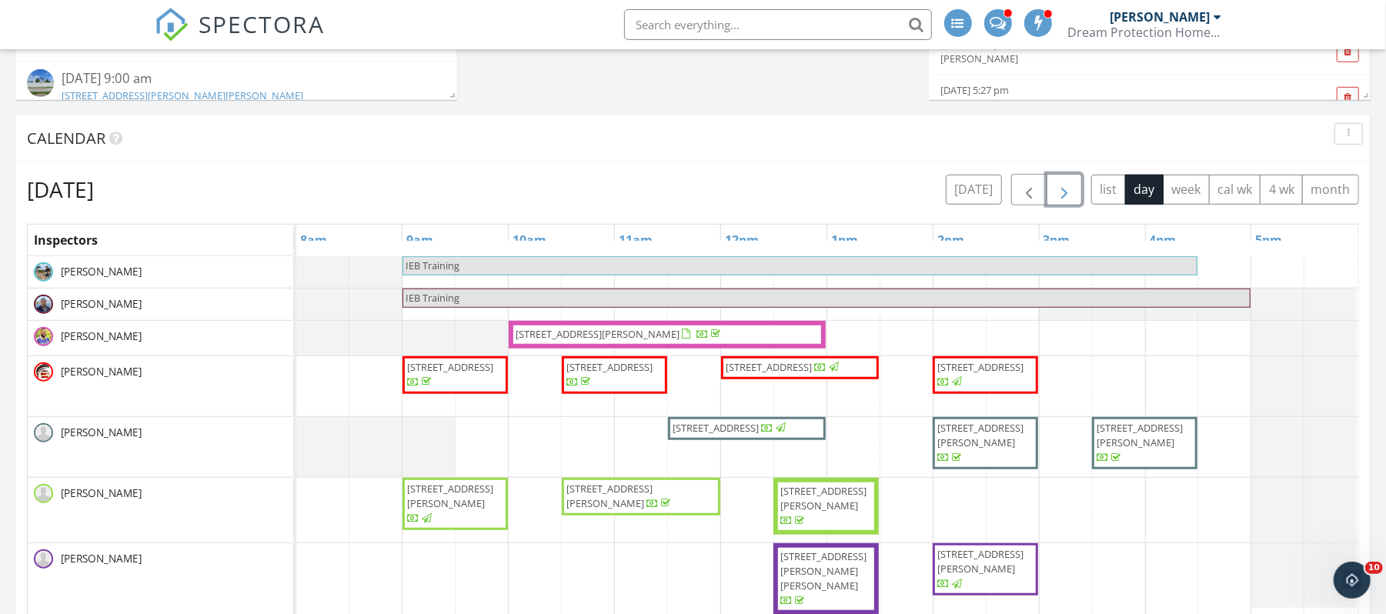
click at [1060, 195] on span "button" at bounding box center [1064, 190] width 18 height 18
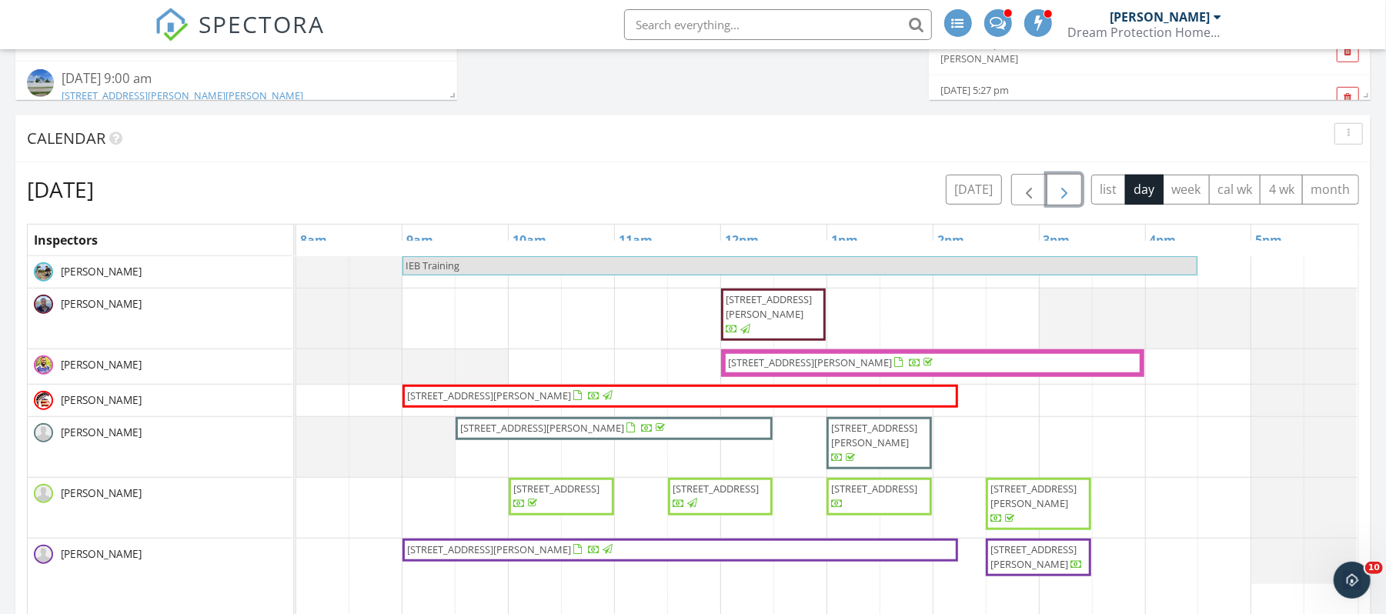
click at [1060, 191] on span "button" at bounding box center [1064, 190] width 18 height 18
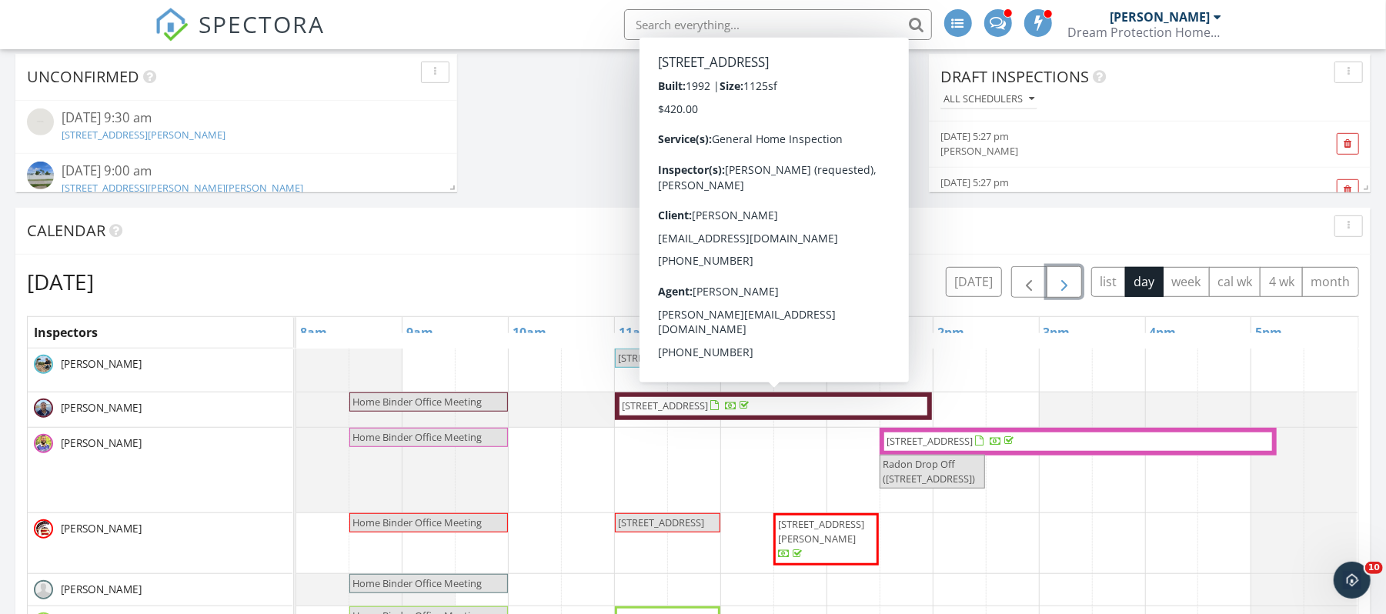
scroll to position [620, 0]
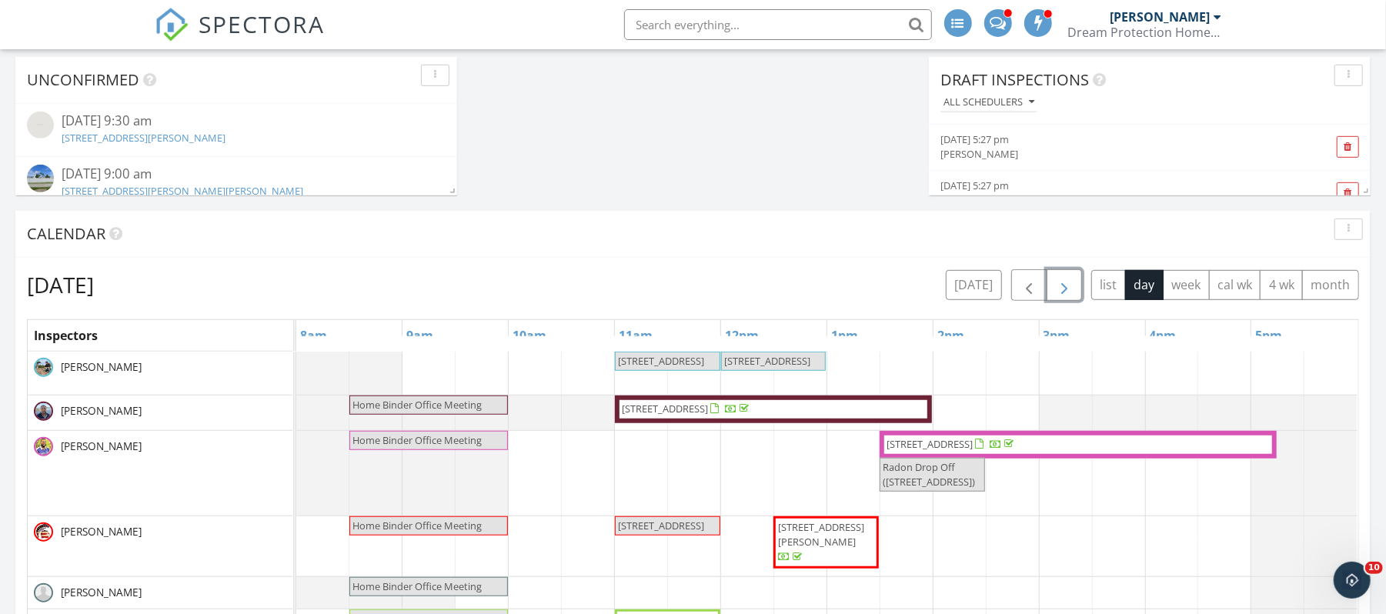
click at [884, 413] on span "20710 Persimmon Pl, Estero 33928" at bounding box center [773, 409] width 306 height 15
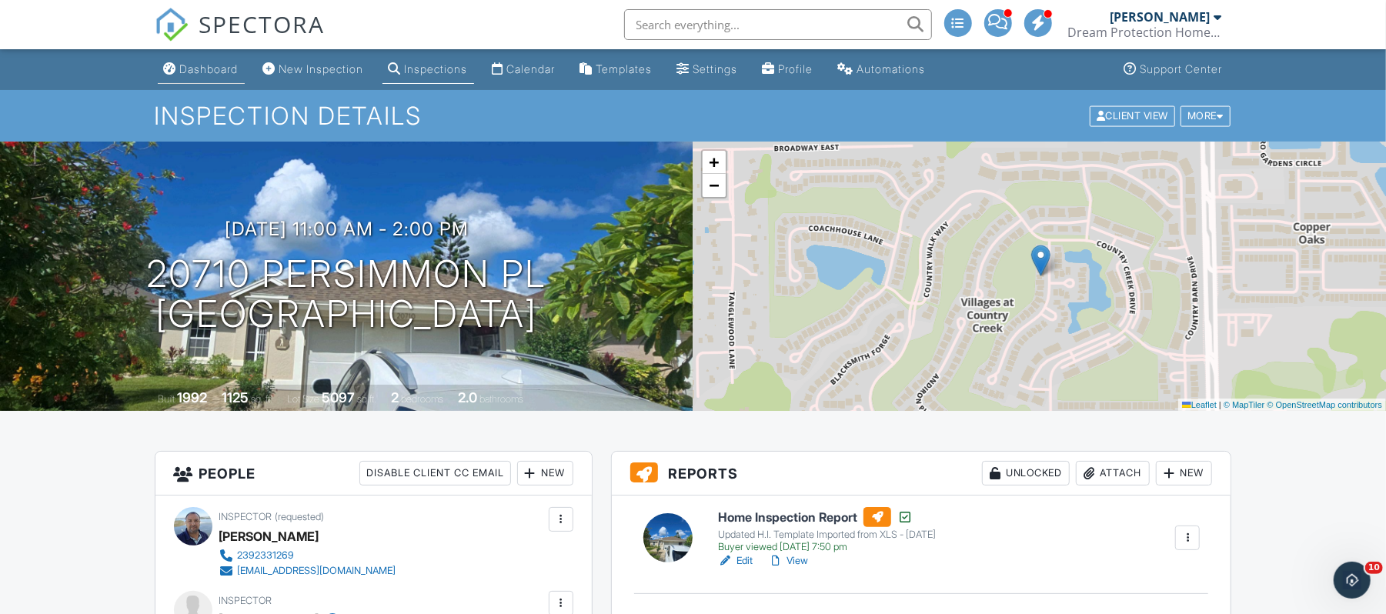
click at [212, 65] on div "Dashboard" at bounding box center [209, 68] width 58 height 13
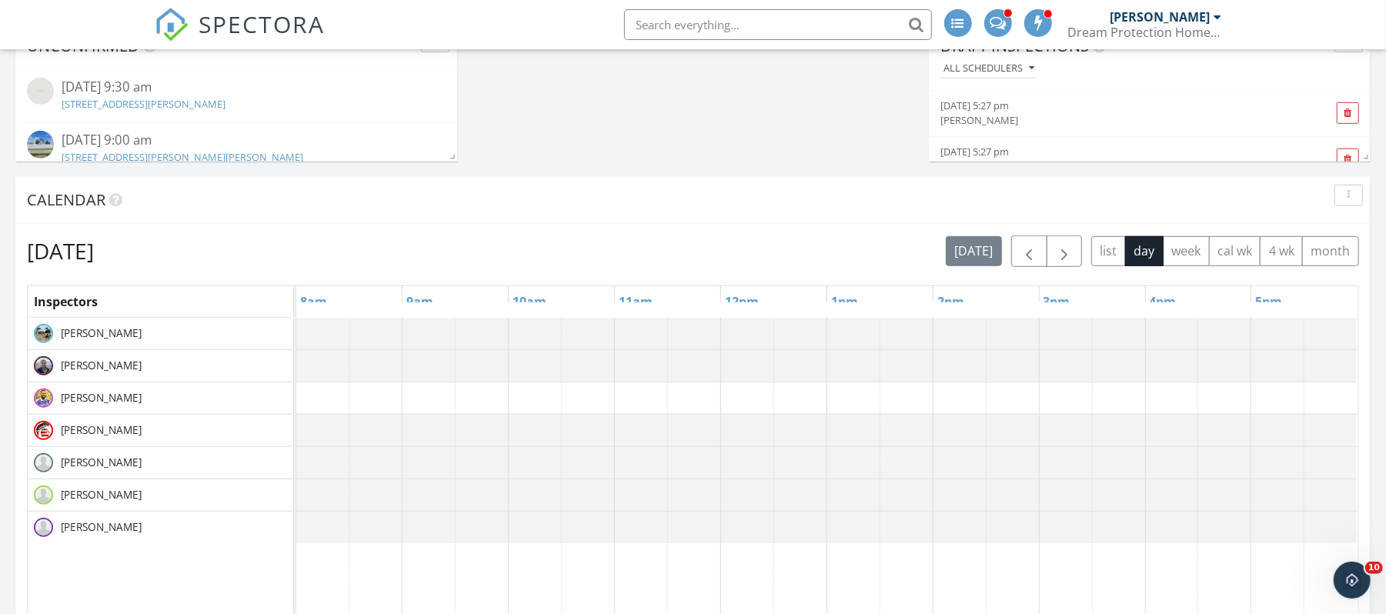
scroll to position [666, 0]
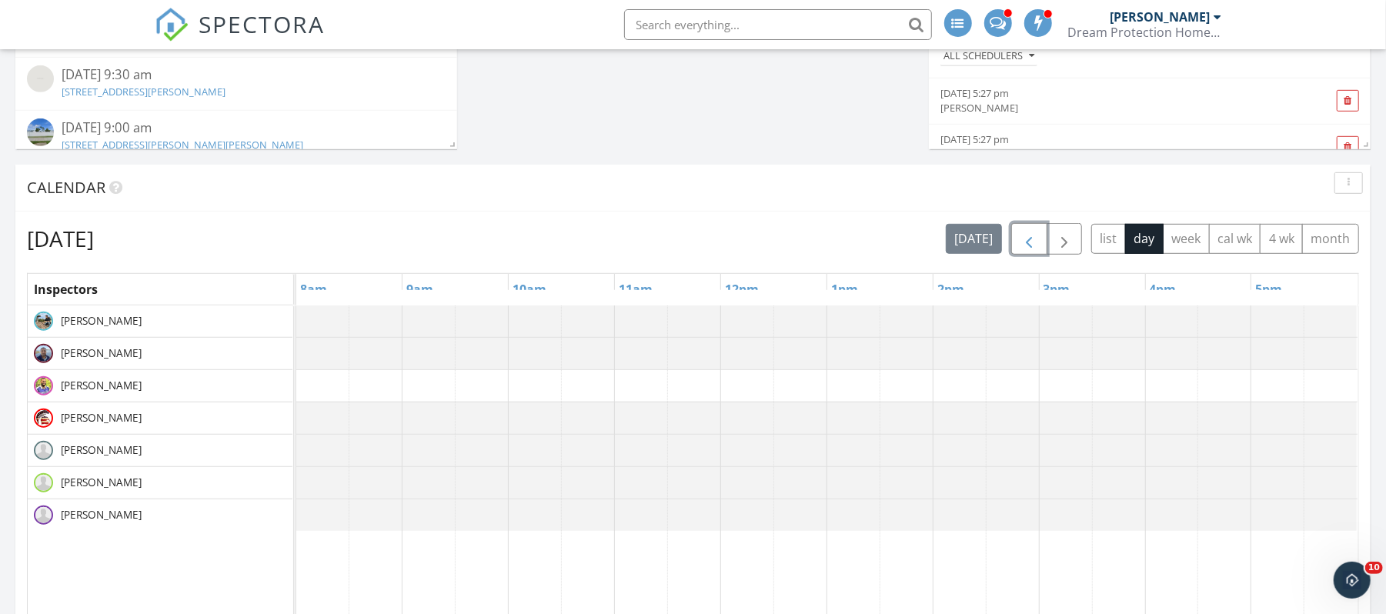
click at [1031, 235] on span "button" at bounding box center [1029, 239] width 18 height 18
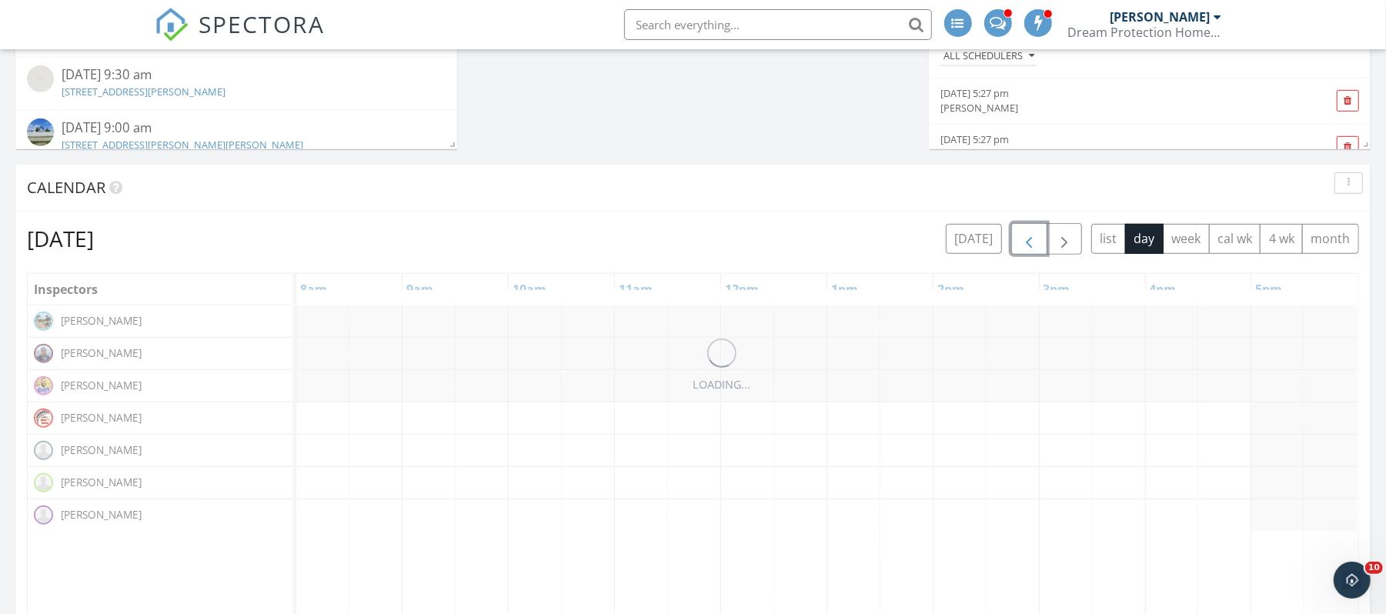
click at [1031, 235] on span "button" at bounding box center [1029, 239] width 18 height 18
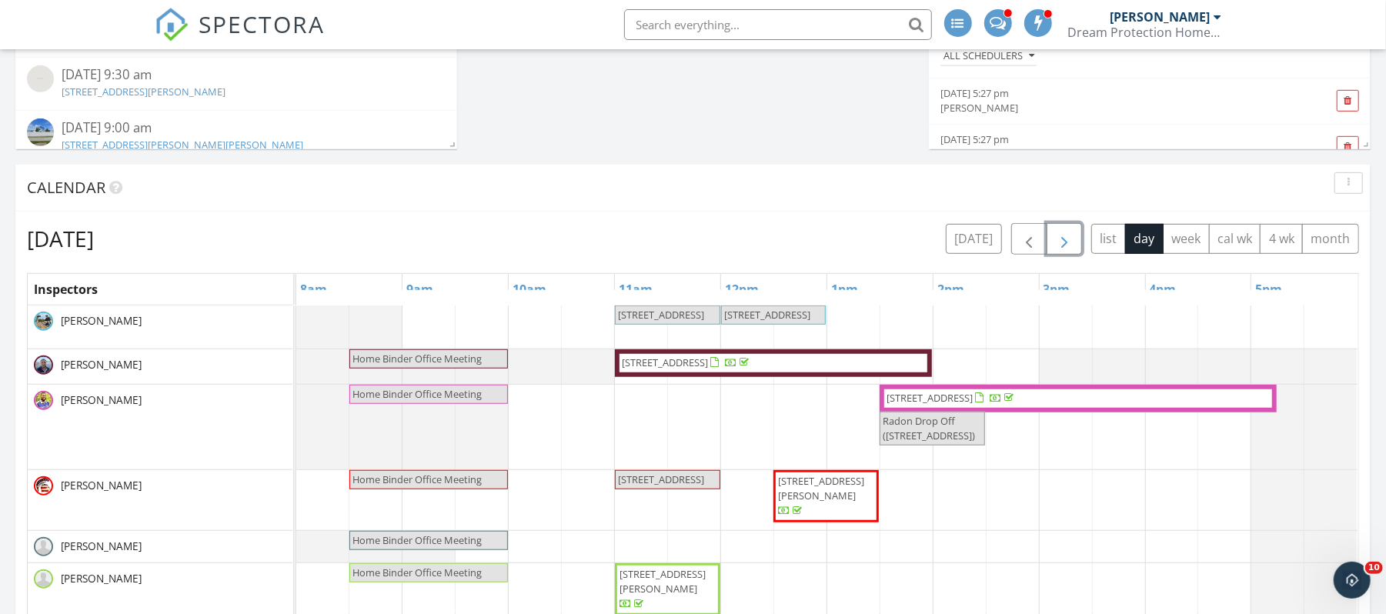
click at [1059, 241] on span "button" at bounding box center [1064, 239] width 18 height 18
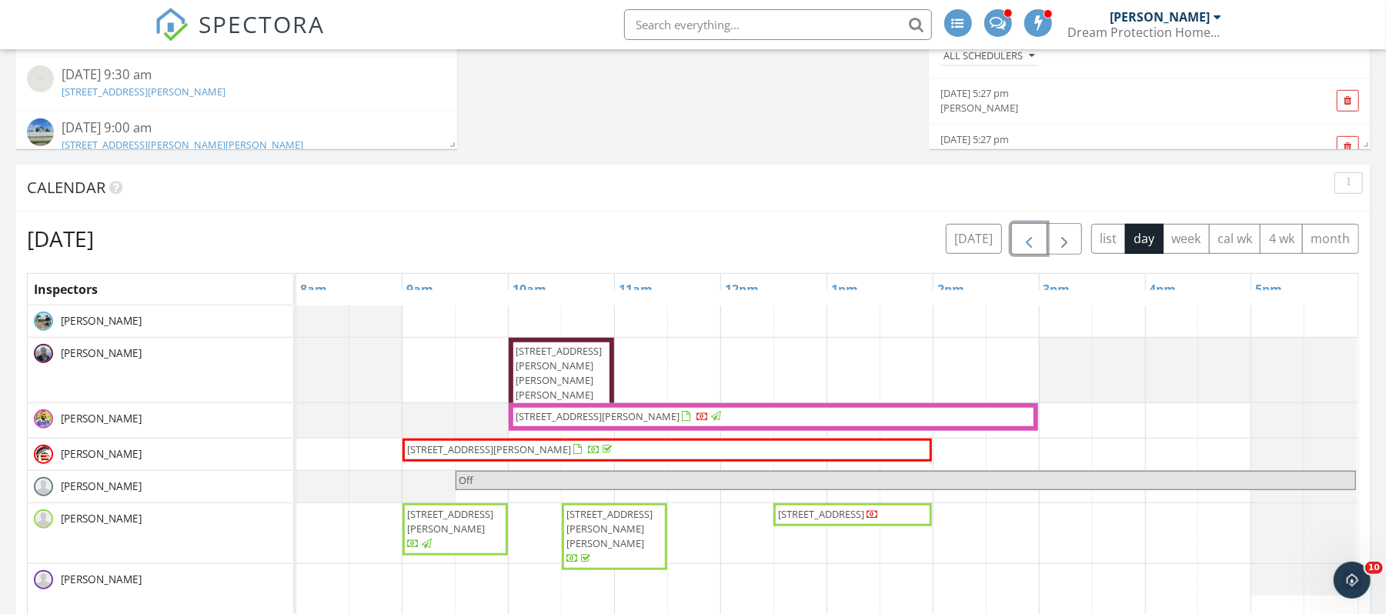
click at [1022, 239] on span "button" at bounding box center [1029, 239] width 18 height 18
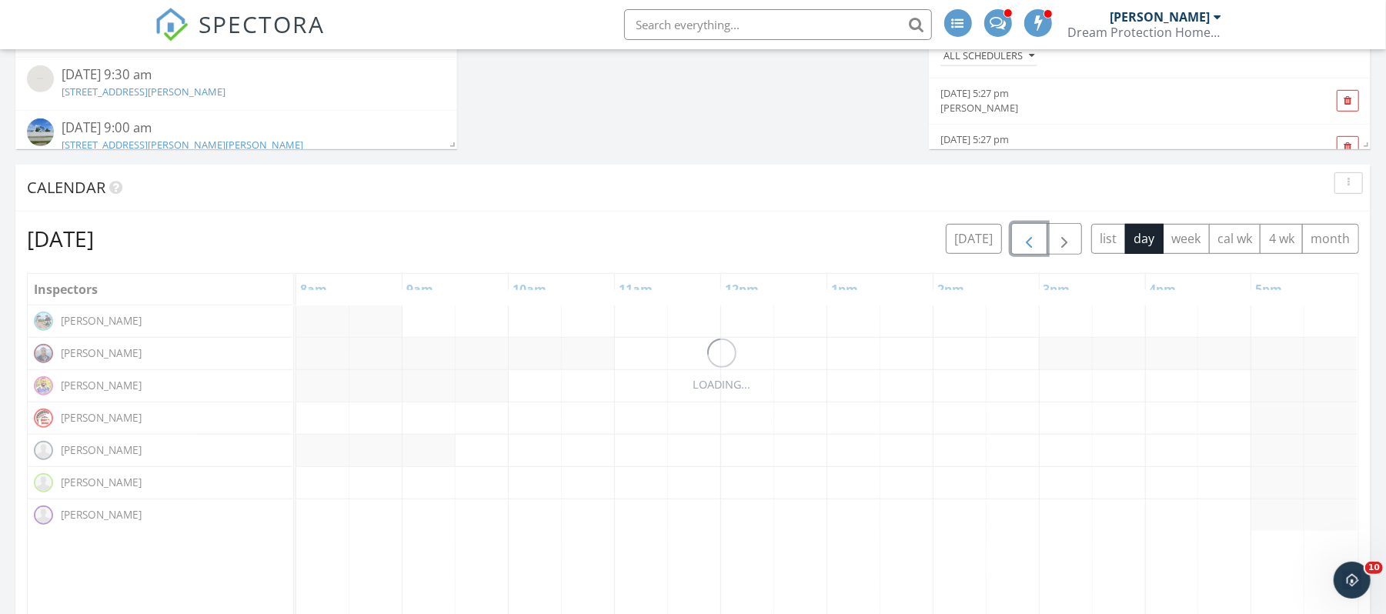
click at [1022, 239] on span "button" at bounding box center [1029, 239] width 18 height 18
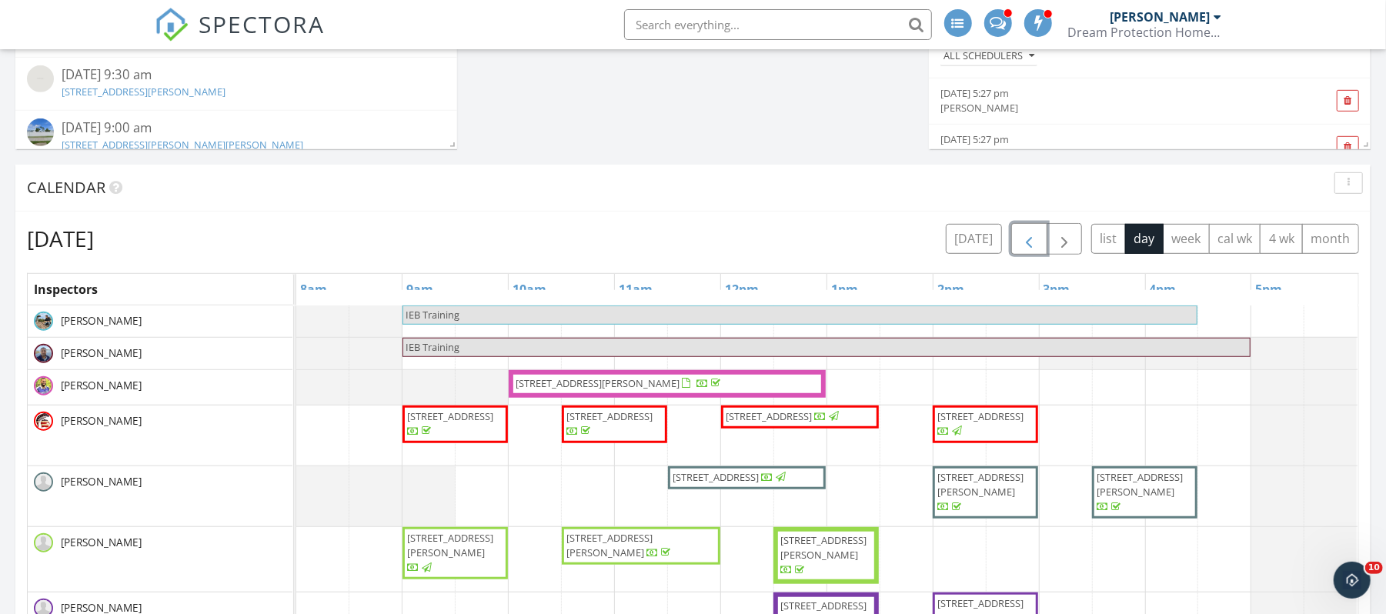
click at [1022, 239] on span "button" at bounding box center [1029, 239] width 18 height 18
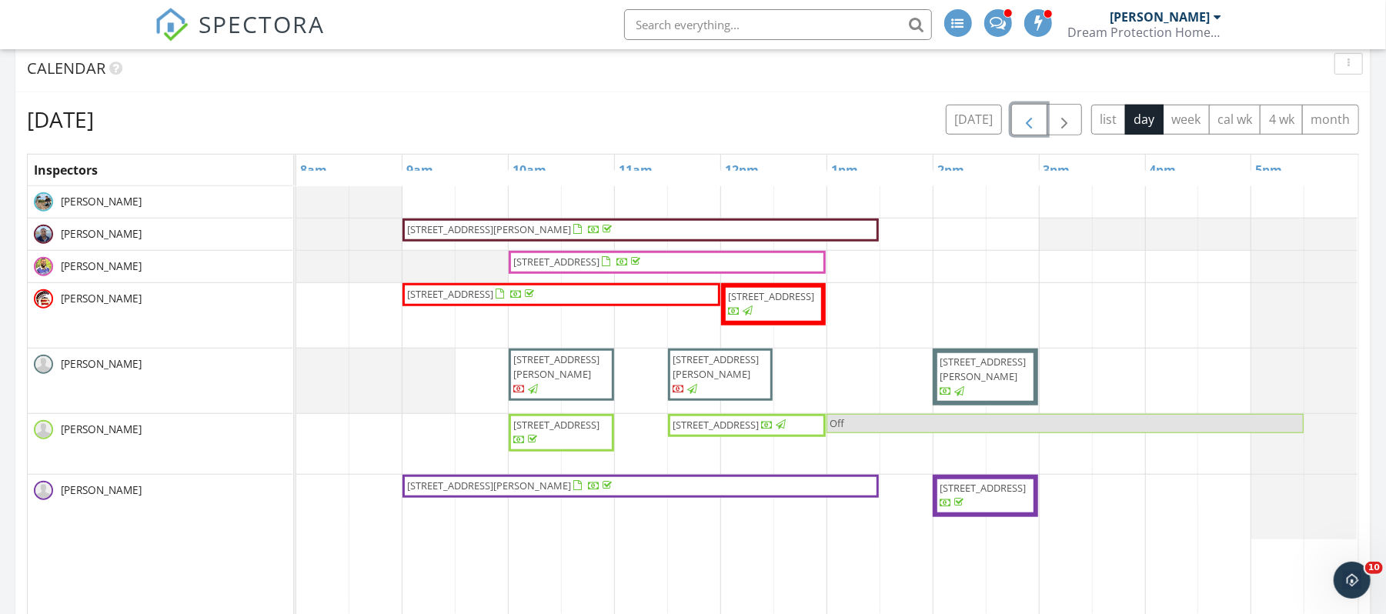
scroll to position [786, 0]
click at [1060, 114] on span "button" at bounding box center [1064, 119] width 18 height 18
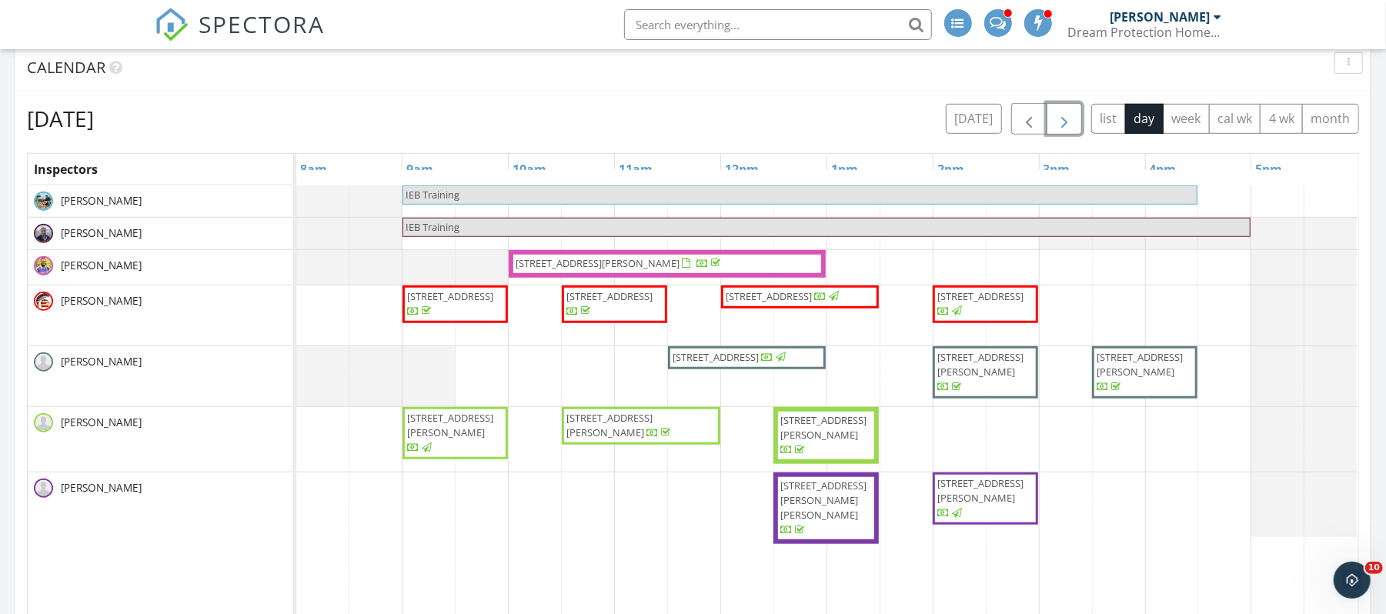
click at [1068, 114] on span "button" at bounding box center [1064, 119] width 18 height 18
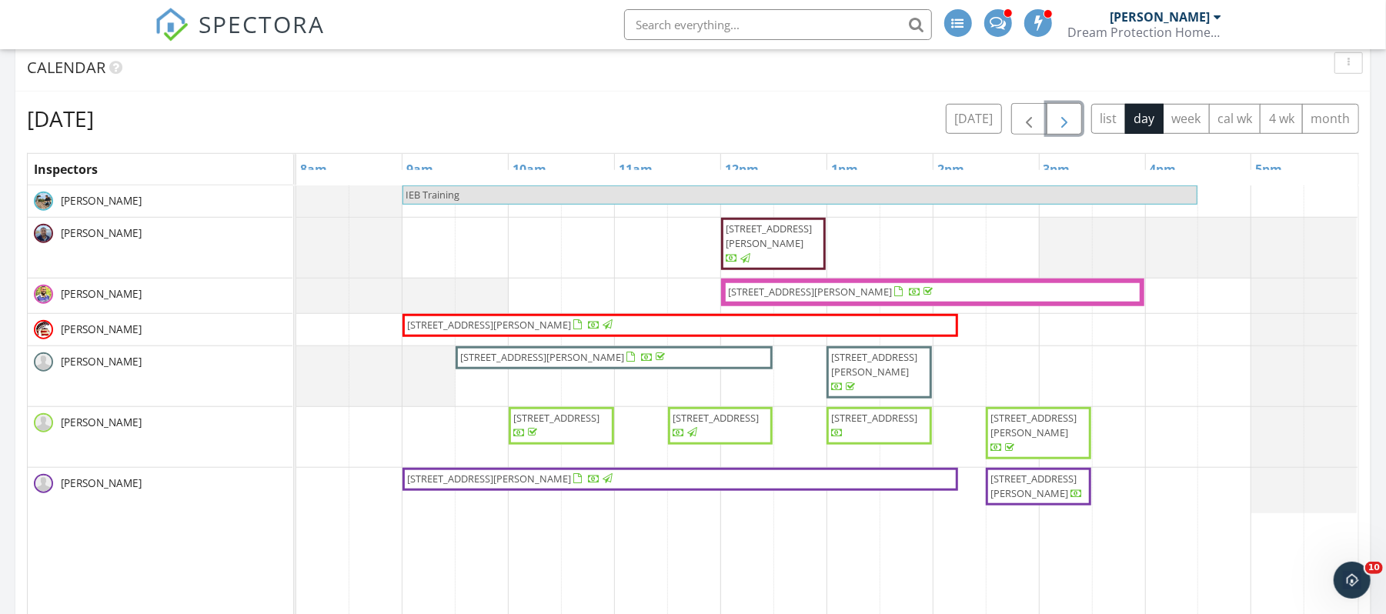
click at [1060, 115] on span "button" at bounding box center [1064, 119] width 18 height 18
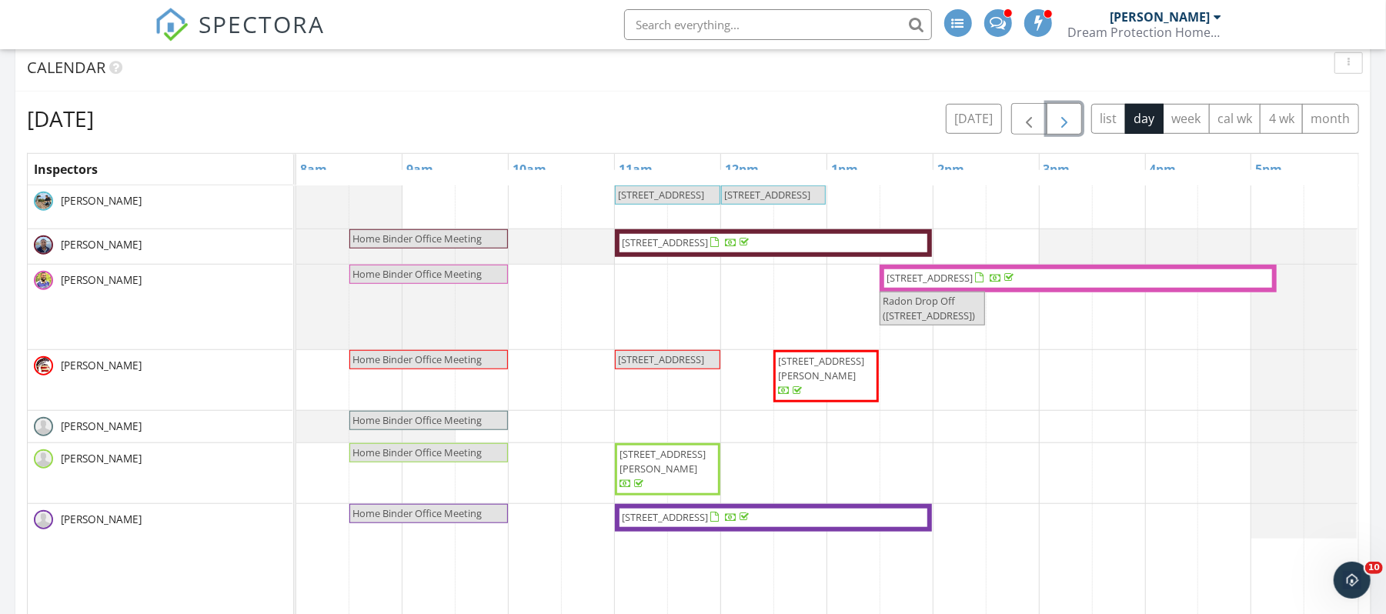
click at [1057, 118] on span "button" at bounding box center [1064, 119] width 18 height 18
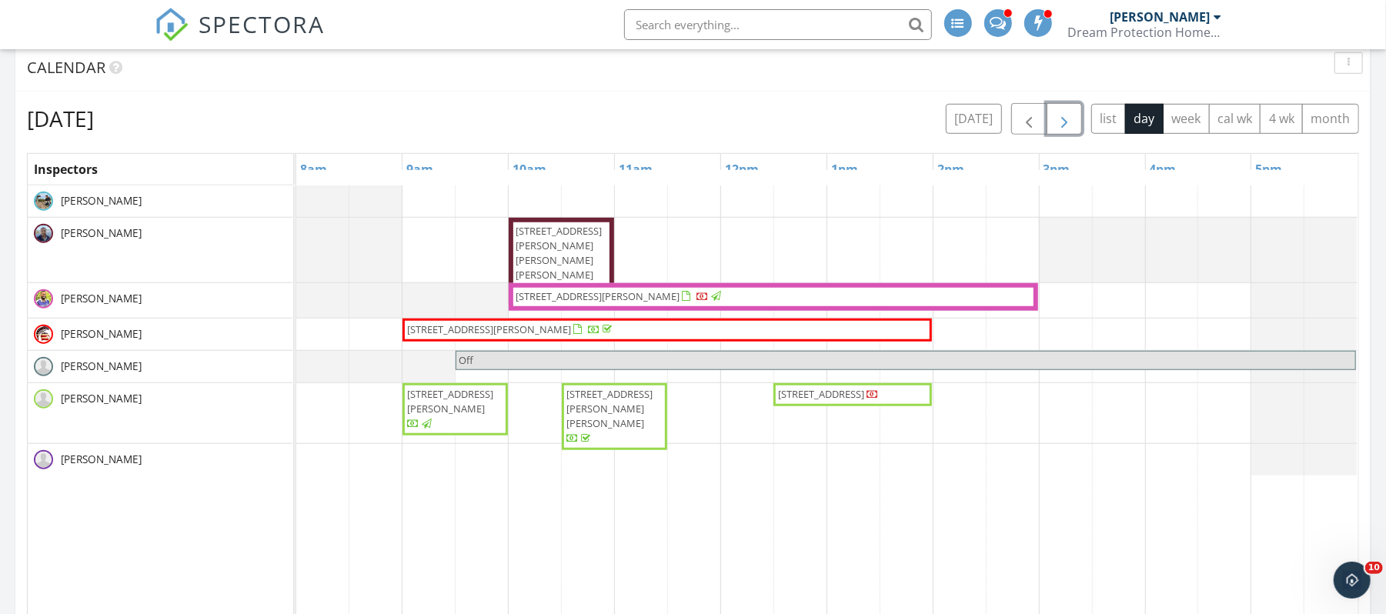
click at [864, 401] on span "[STREET_ADDRESS]" at bounding box center [821, 394] width 86 height 14
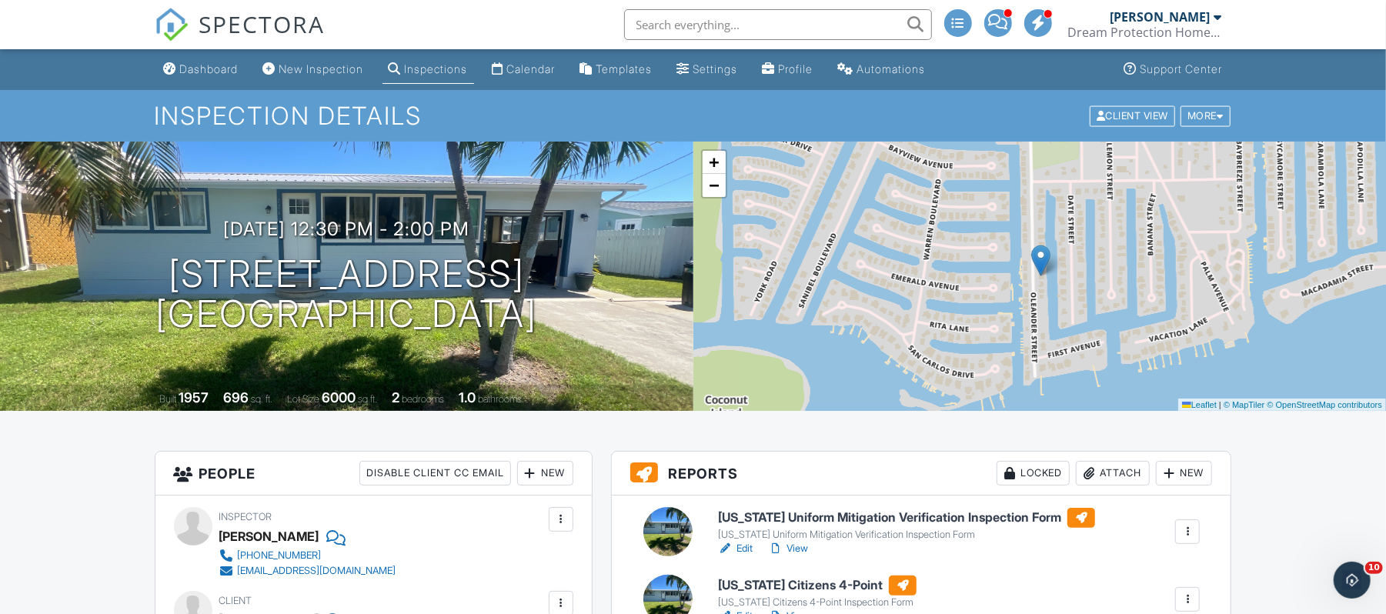
drag, startPoint x: 1396, startPoint y: 63, endPoint x: 1390, endPoint y: -125, distance: 187.9
click at [192, 62] on div "Dashboard" at bounding box center [209, 68] width 58 height 13
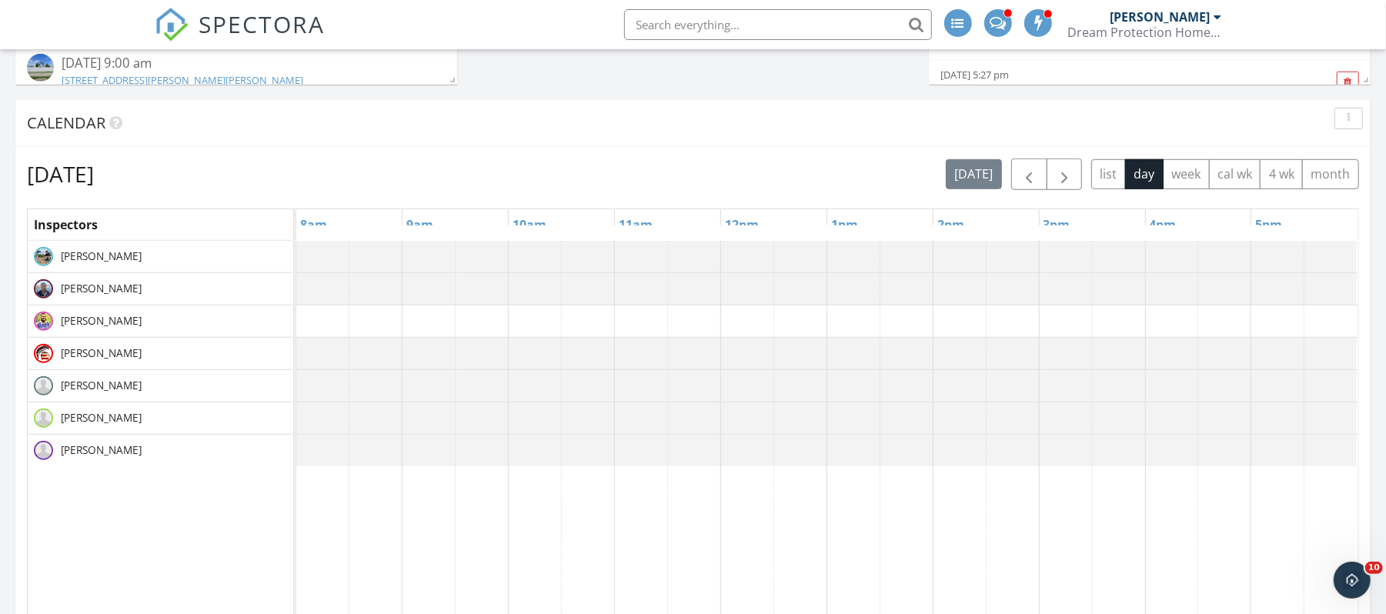
scroll to position [736, 0]
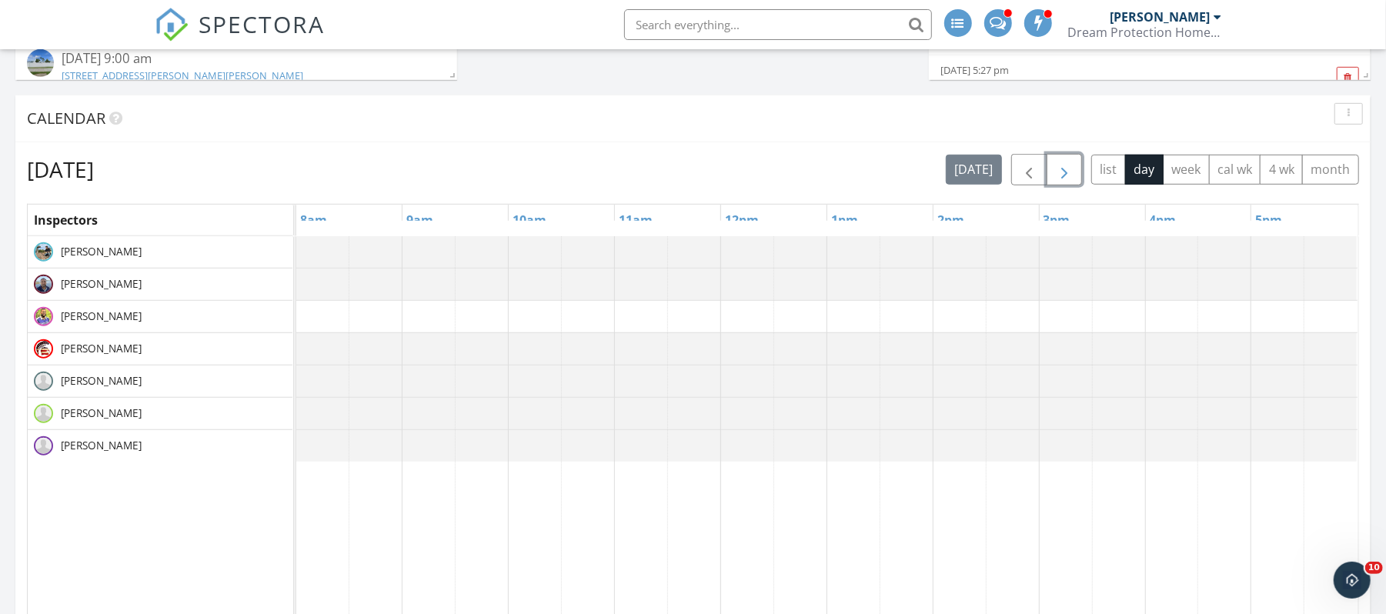
click at [1062, 167] on span "button" at bounding box center [1064, 170] width 18 height 18
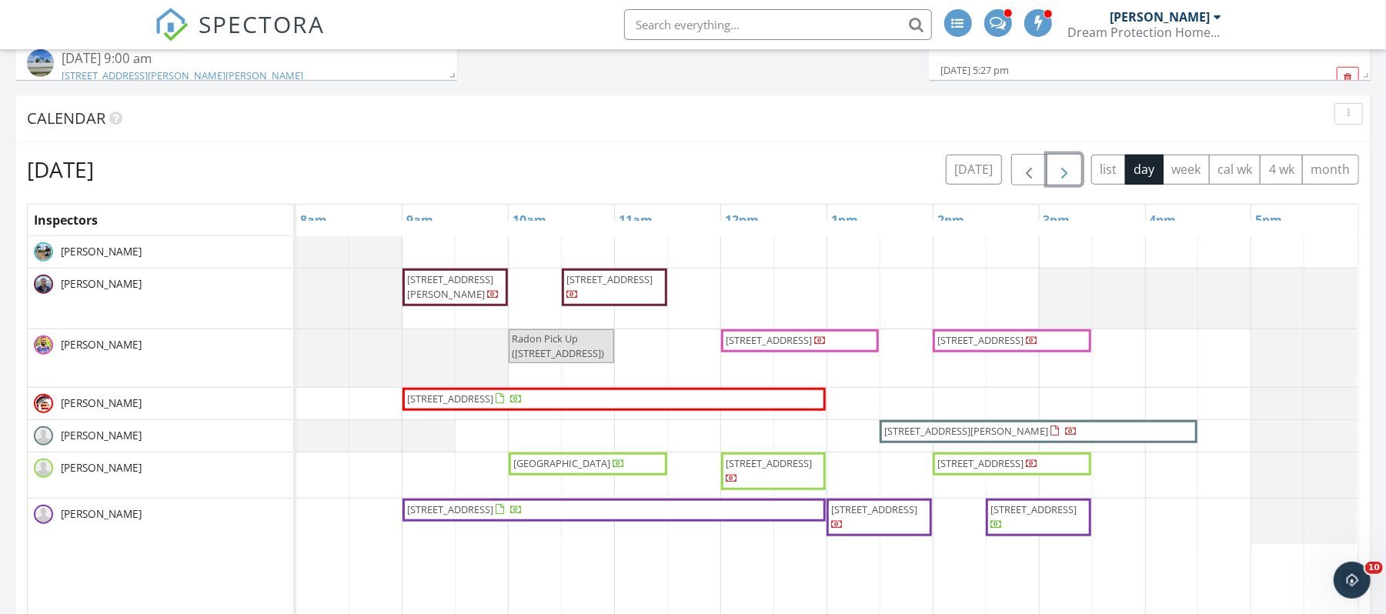
click at [1062, 171] on span "button" at bounding box center [1064, 170] width 18 height 18
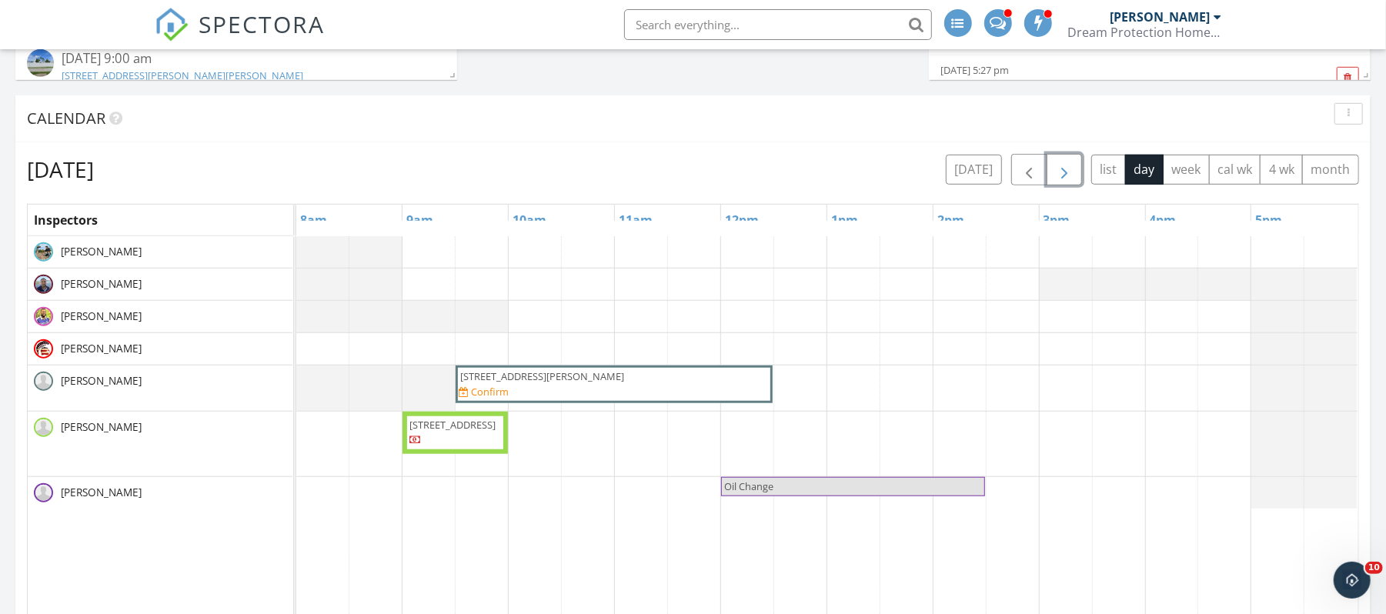
click at [1062, 171] on span "button" at bounding box center [1064, 170] width 18 height 18
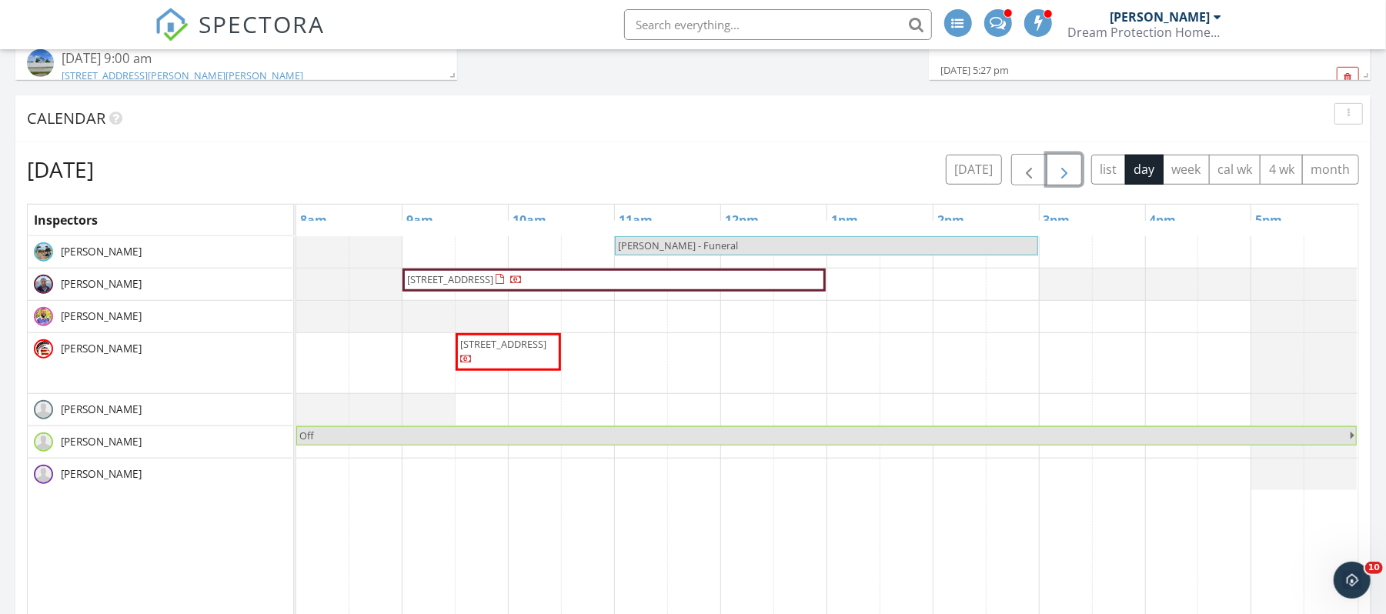
click at [1062, 171] on span "button" at bounding box center [1064, 170] width 18 height 18
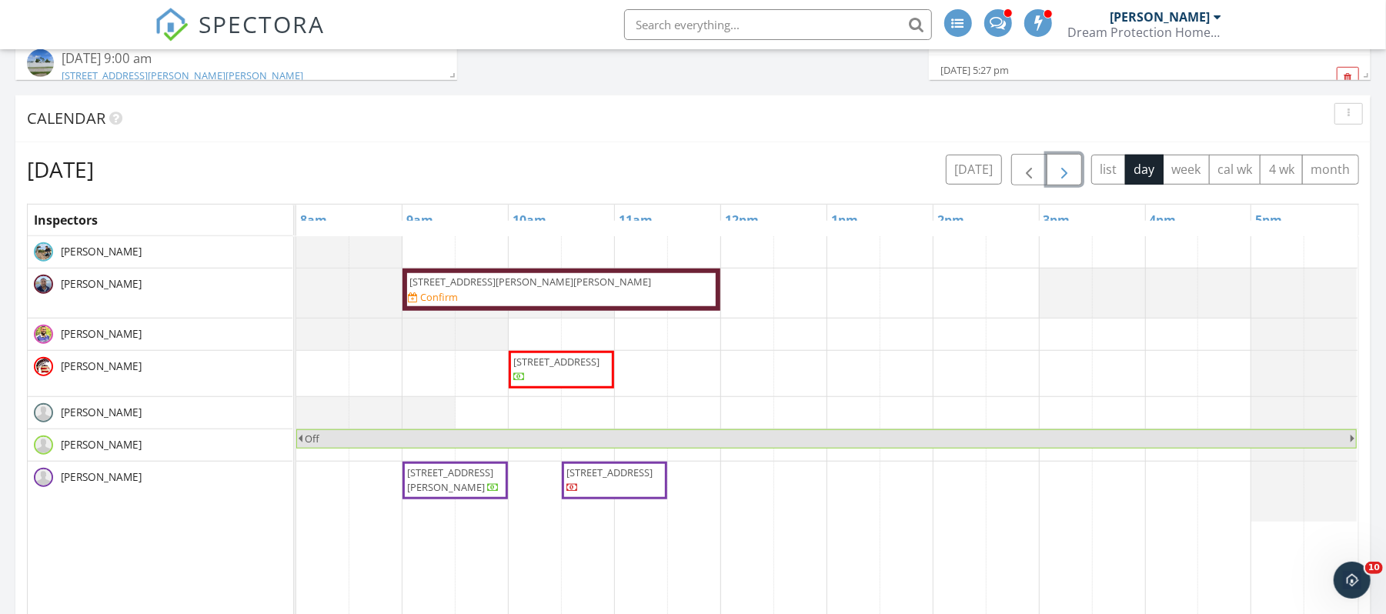
click at [1062, 171] on span "button" at bounding box center [1064, 170] width 18 height 18
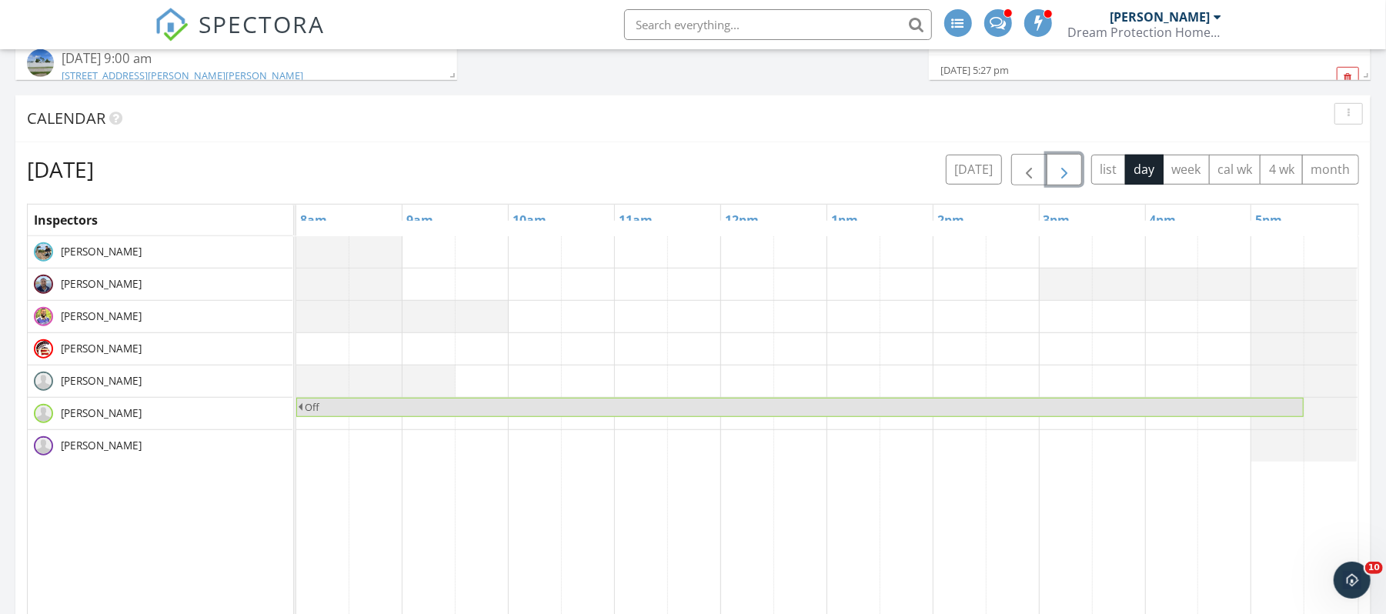
click at [1062, 171] on span "button" at bounding box center [1064, 170] width 18 height 18
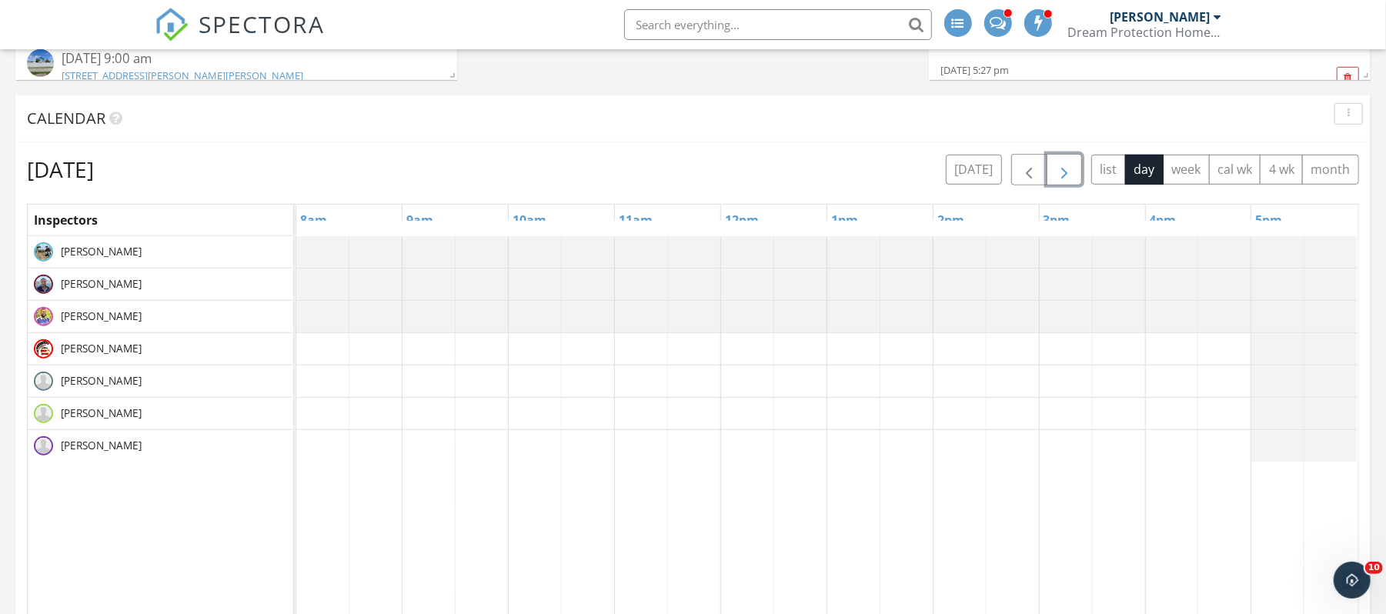
click at [1062, 171] on span "button" at bounding box center [1064, 170] width 18 height 18
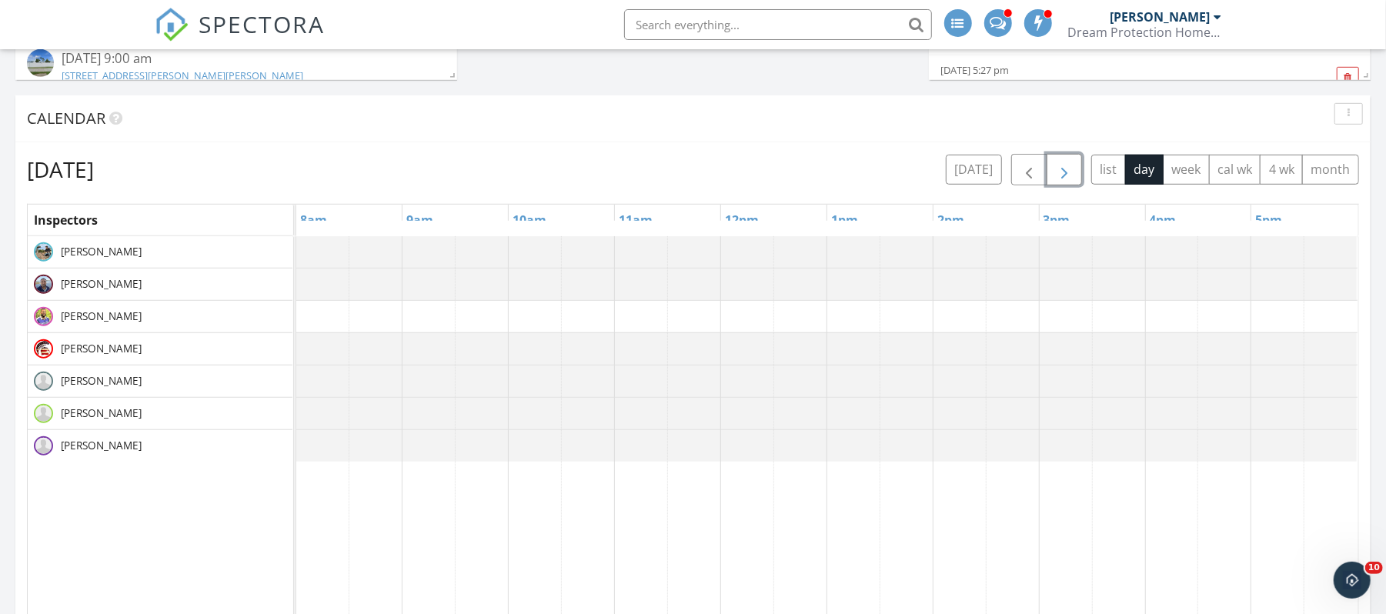
scroll to position [0, 0]
